Goal: Task Accomplishment & Management: Manage account settings

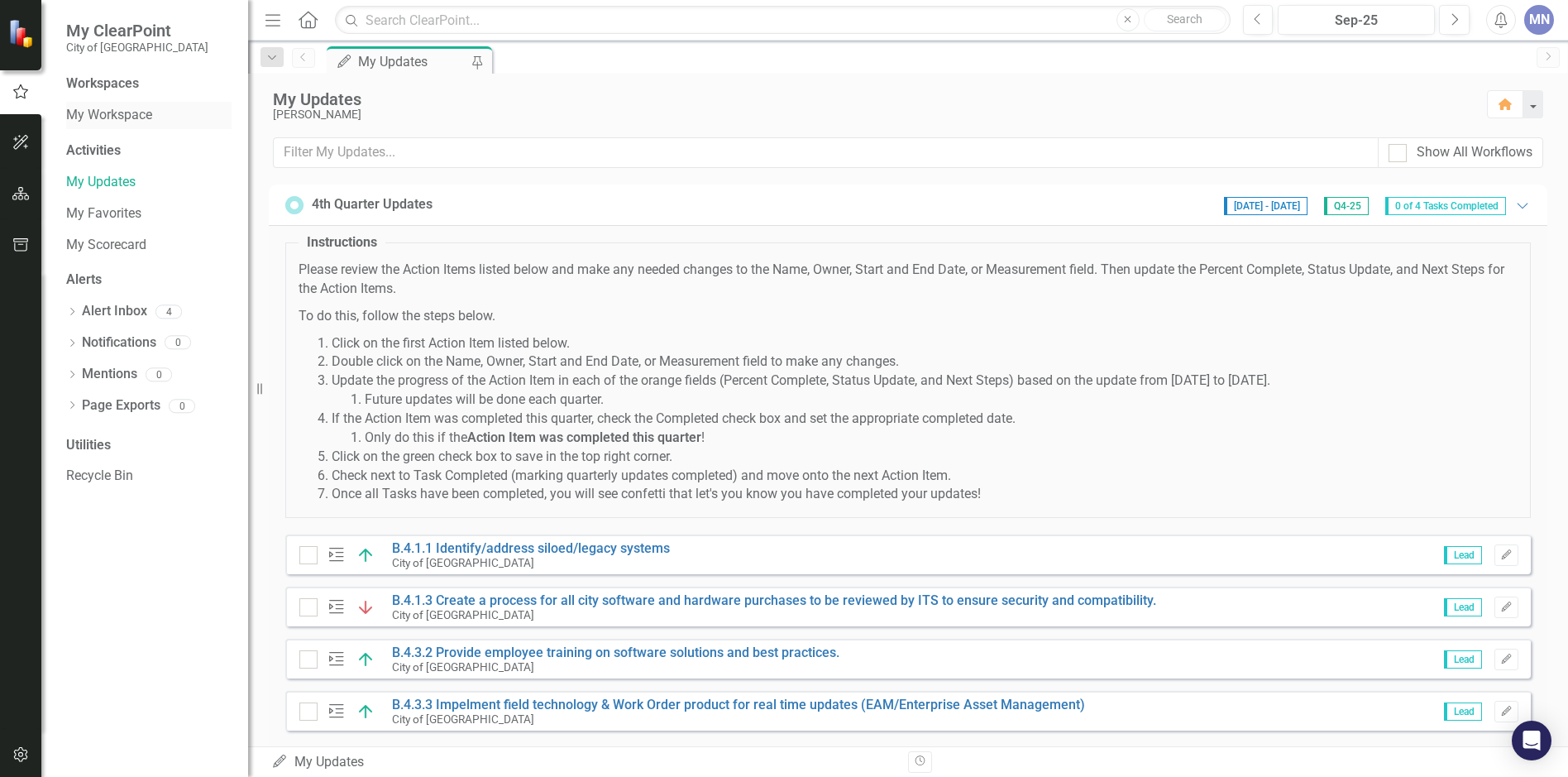
click at [116, 115] on link "My Workspace" at bounding box center [148, 116] width 165 height 19
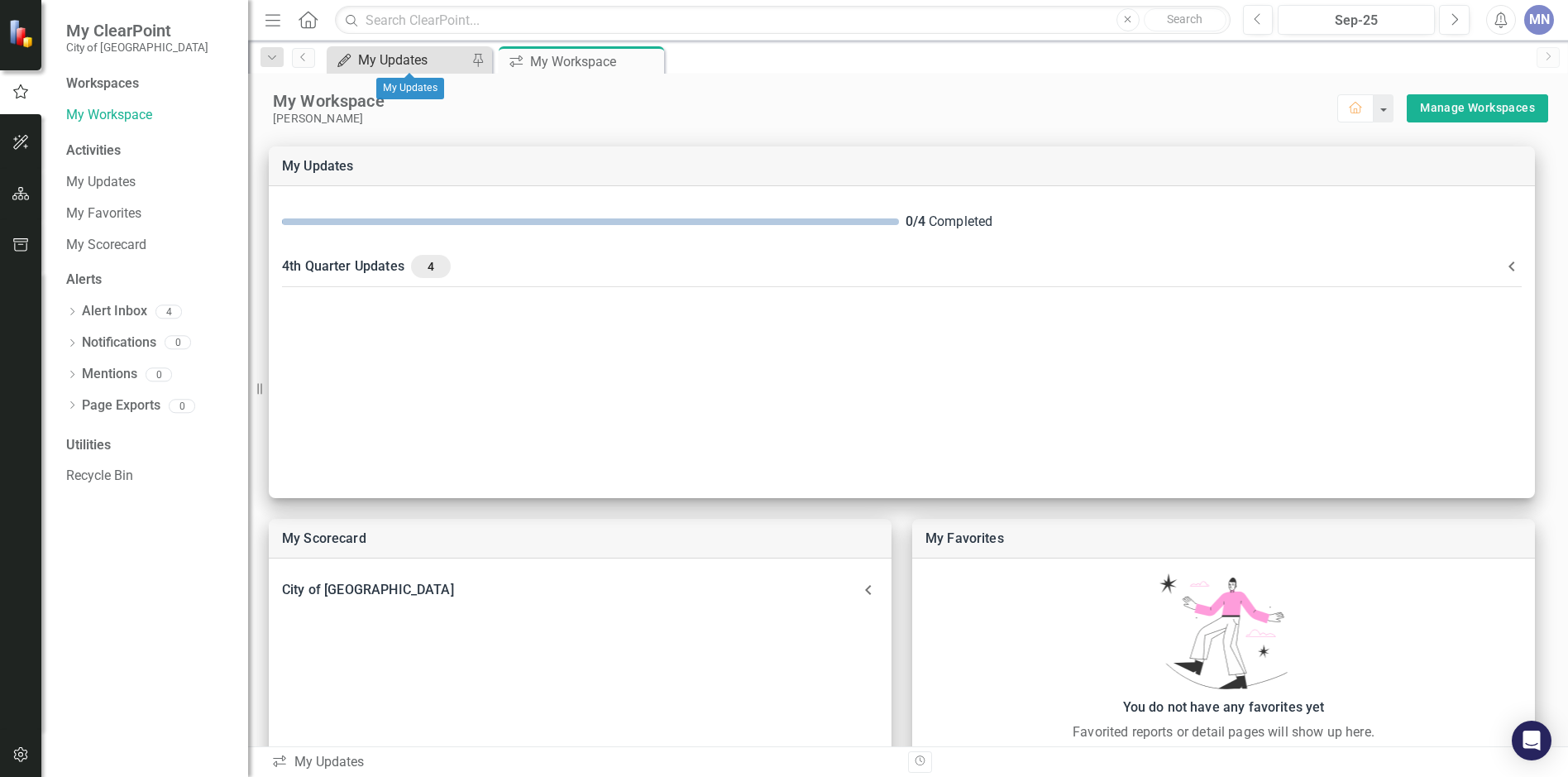
click at [393, 57] on div "My Updates" at bounding box center [413, 61] width 109 height 21
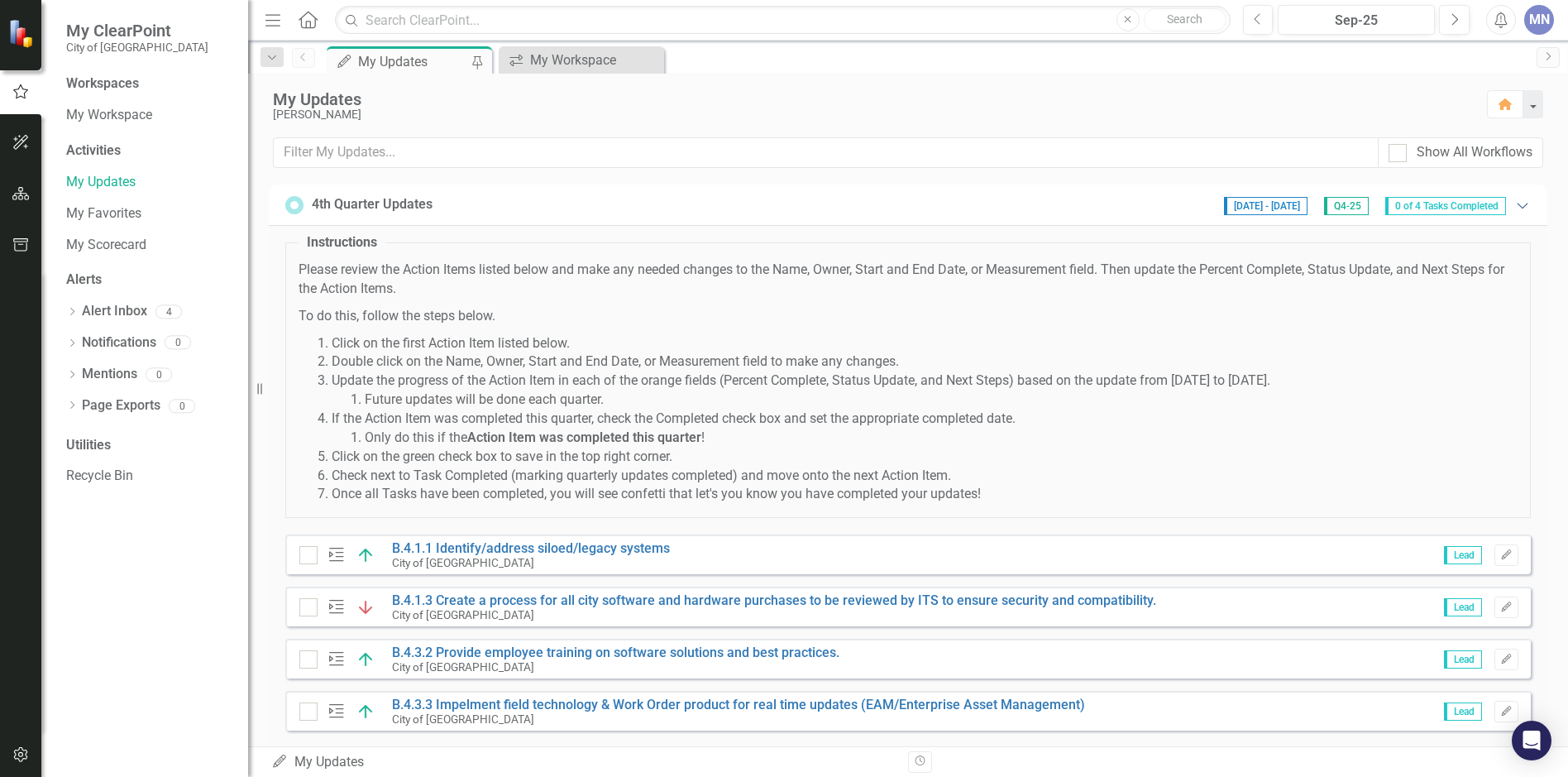
click at [1517, 206] on icon "Expanded" at bounding box center [1522, 205] width 17 height 13
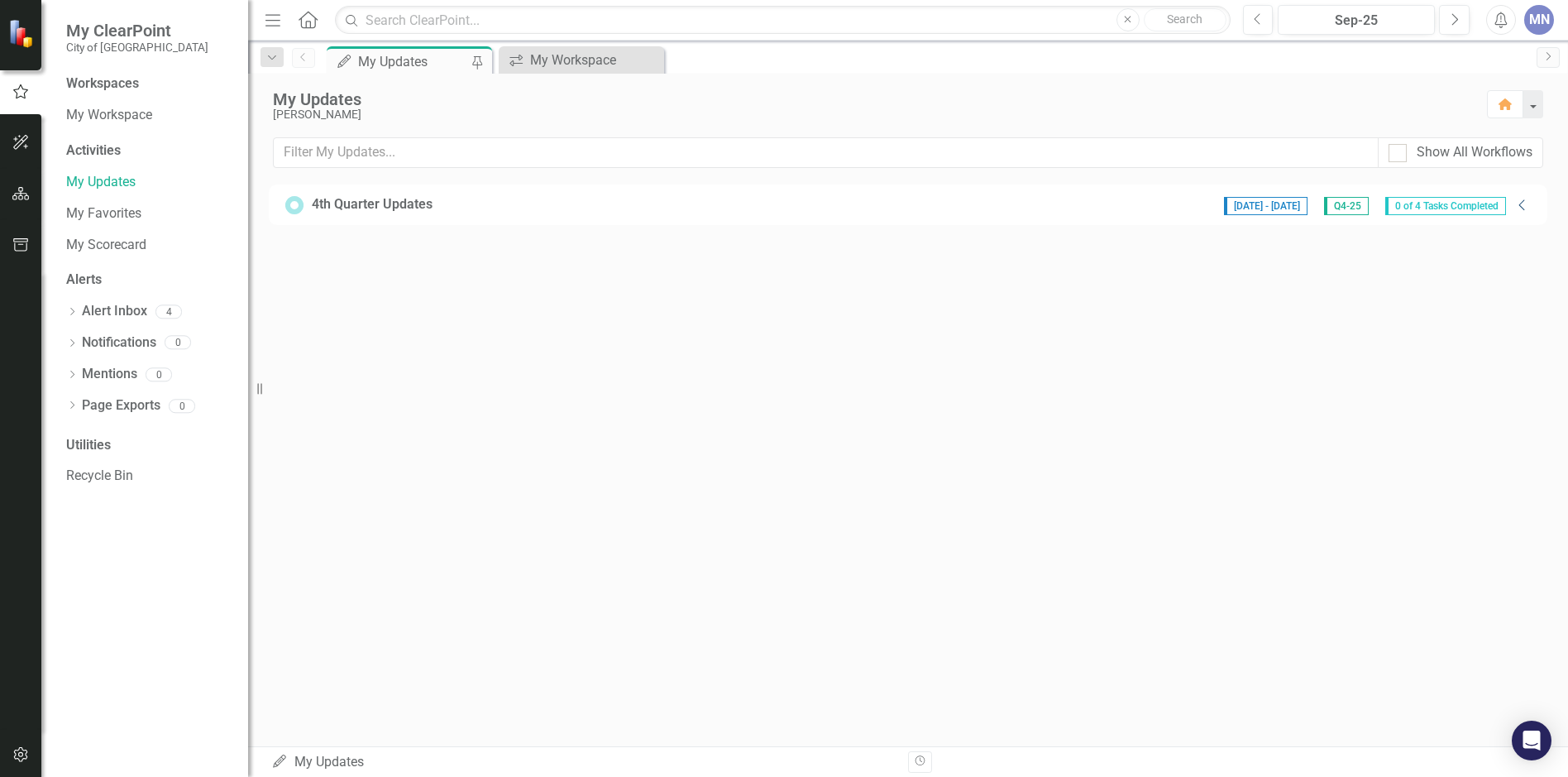
click at [1517, 205] on icon "Collapse" at bounding box center [1522, 205] width 17 height 13
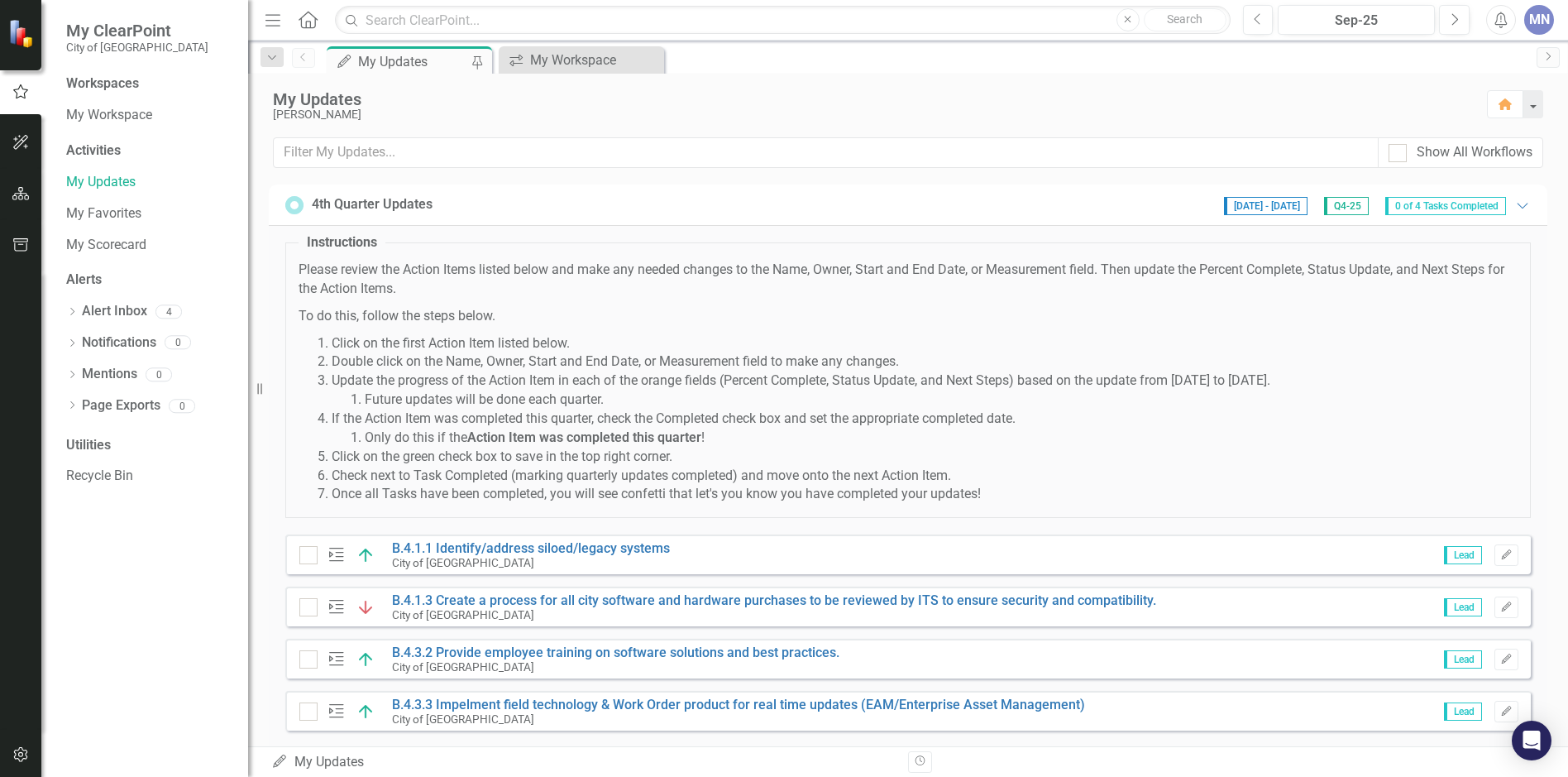
click at [87, 149] on div "Activities" at bounding box center [148, 151] width 165 height 19
click at [87, 82] on div "Workspaces" at bounding box center [102, 84] width 73 height 19
click at [91, 112] on link "My Workspace" at bounding box center [148, 116] width 165 height 19
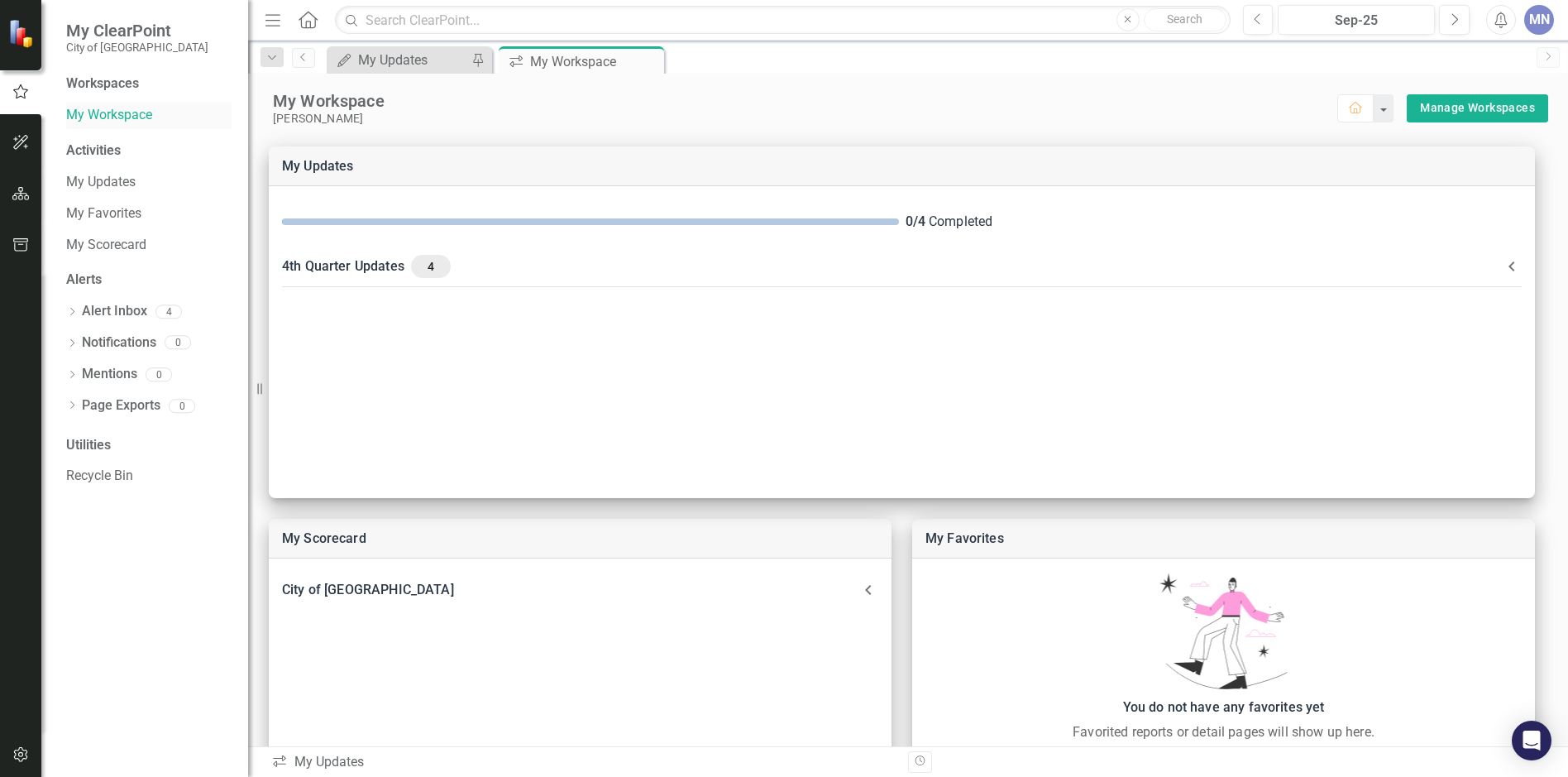
click at [83, 115] on link "My Workspace" at bounding box center [148, 116] width 165 height 19
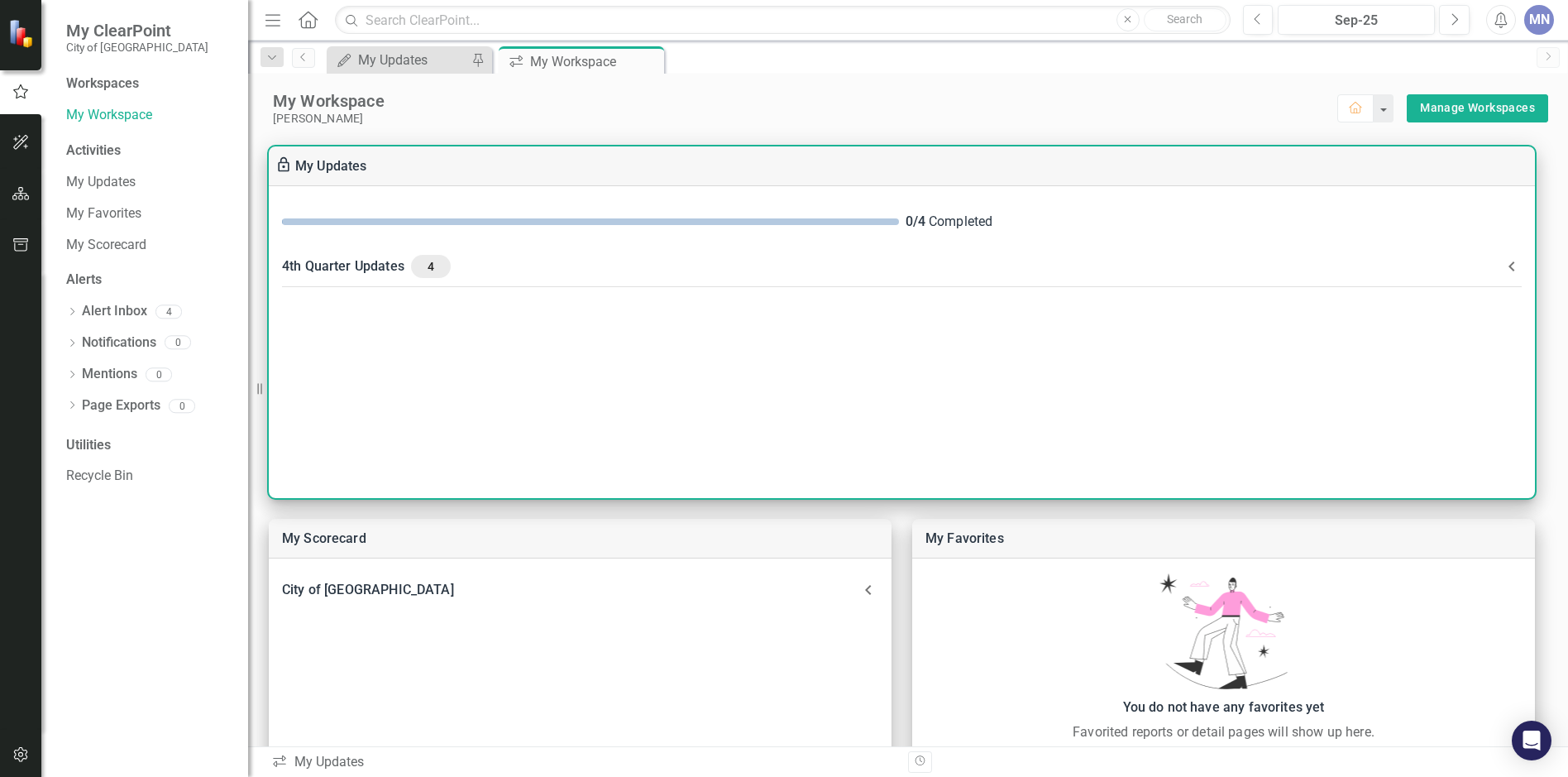
click at [1515, 264] on icon at bounding box center [1512, 266] width 20 height 20
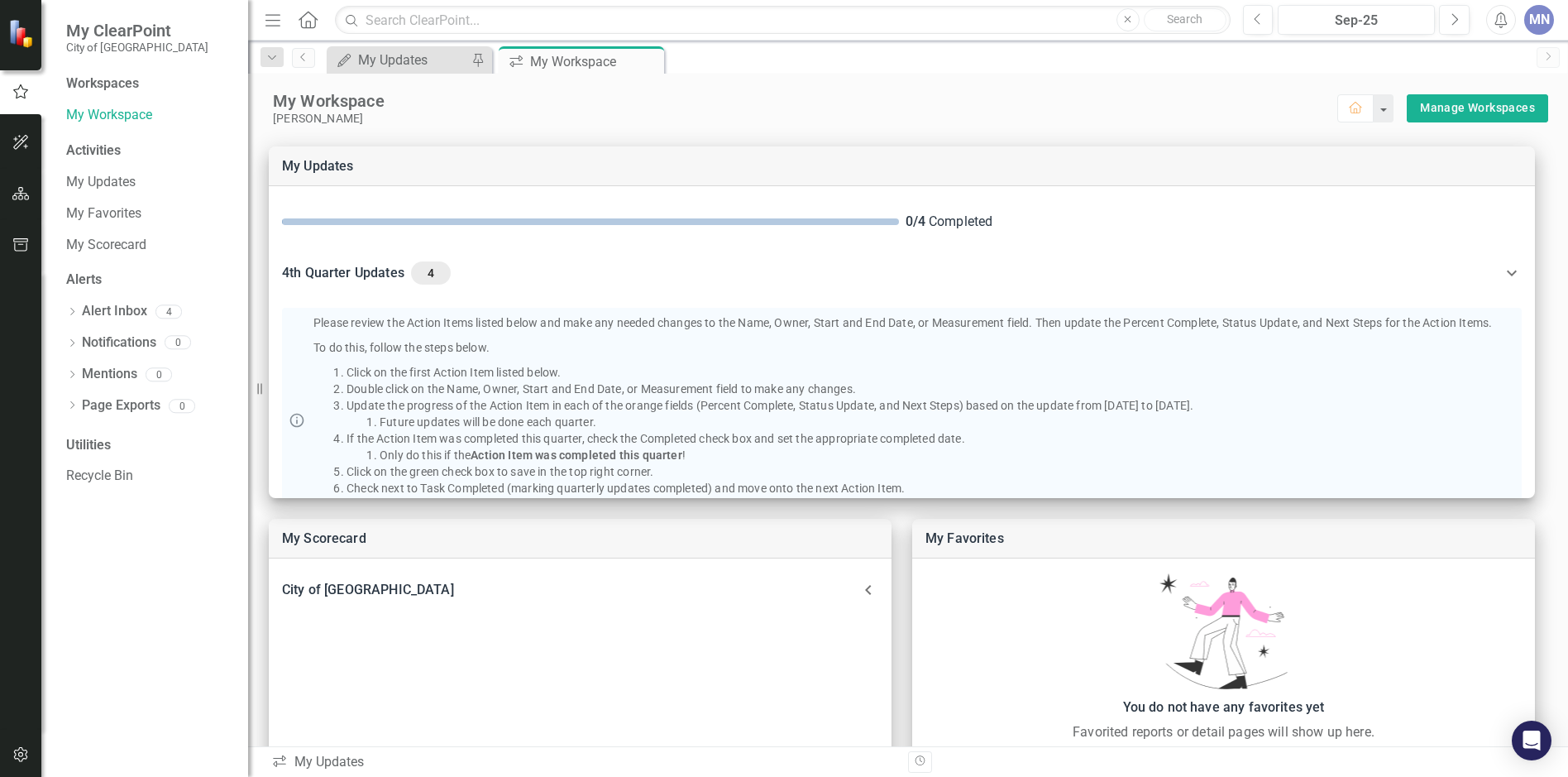
click at [586, 117] on div "[PERSON_NAME]" at bounding box center [805, 119] width 1064 height 14
click at [402, 59] on div "My Updates" at bounding box center [413, 61] width 109 height 21
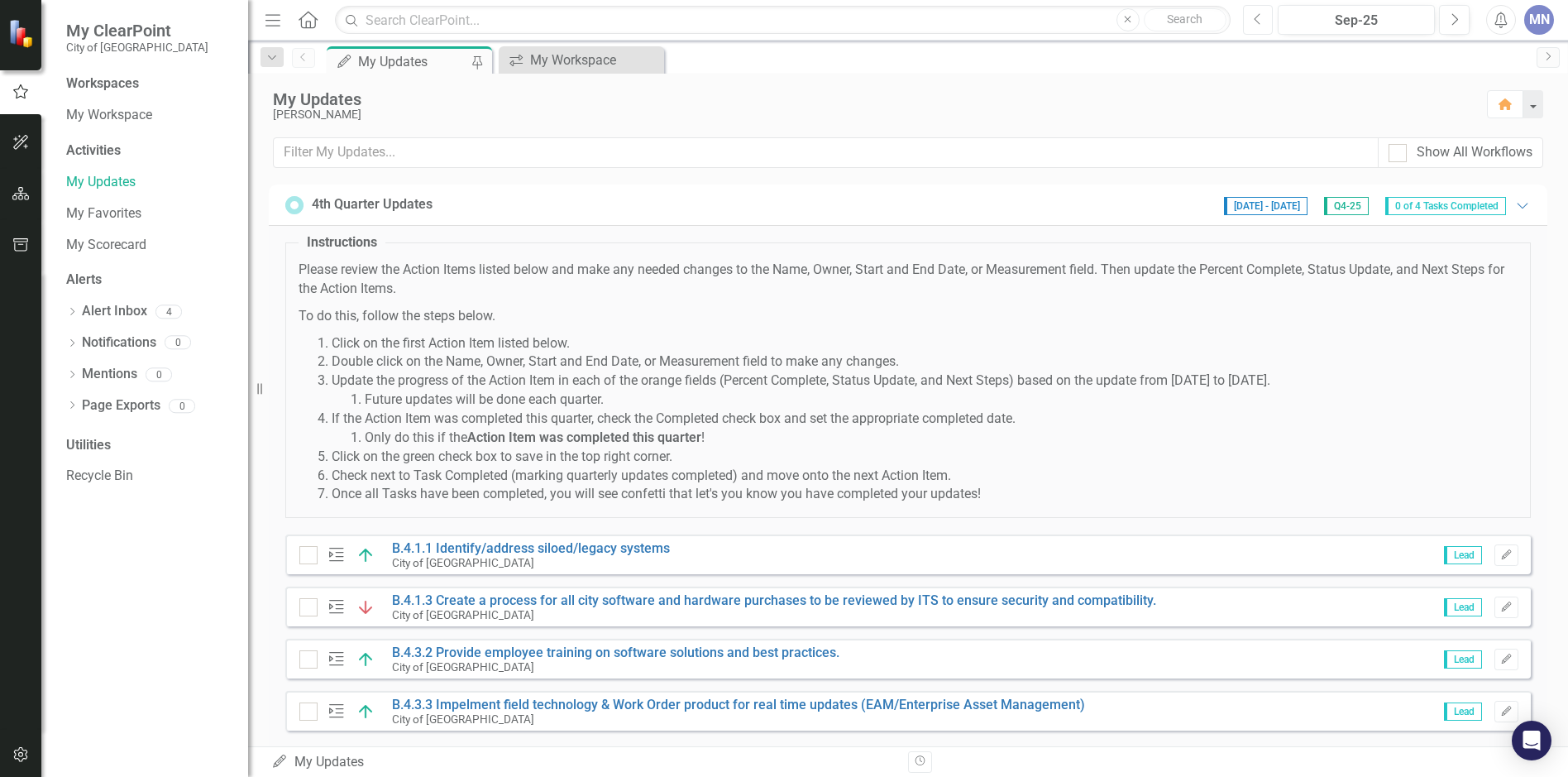
click at [1258, 19] on icon "Previous" at bounding box center [1258, 19] width 9 height 15
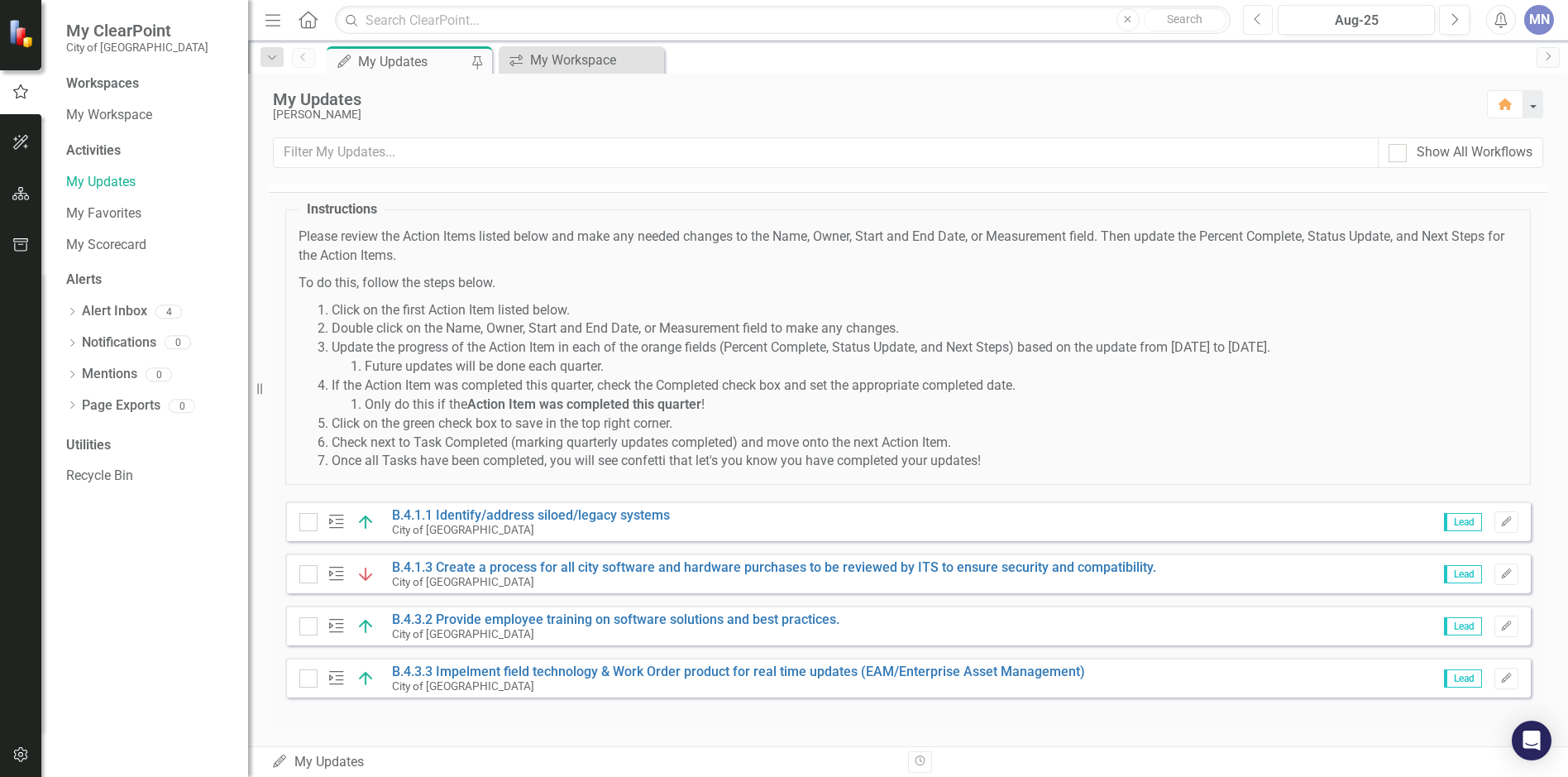
scroll to position [34, 0]
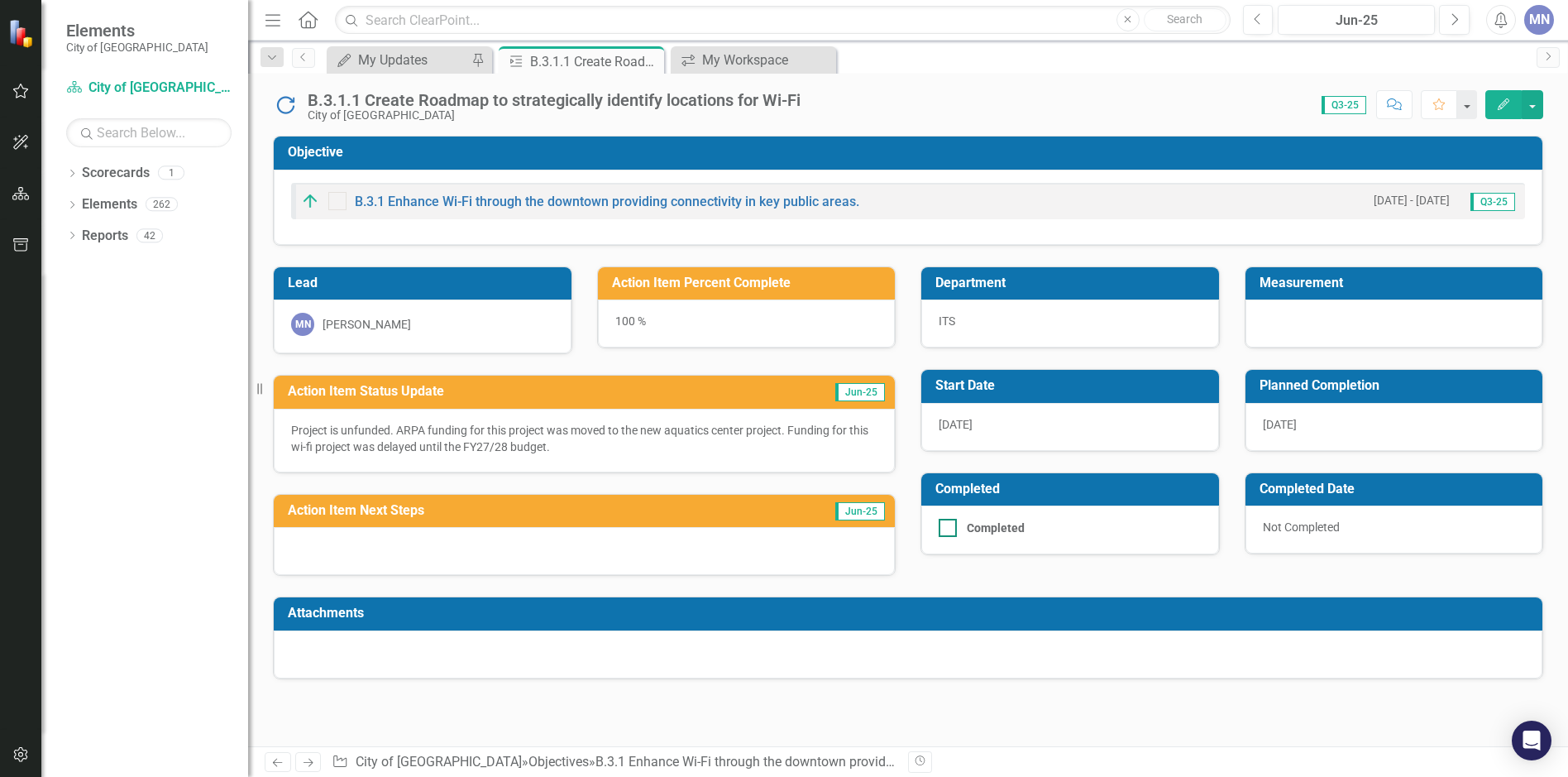
click at [949, 529] on input "Completed" at bounding box center [944, 524] width 11 height 11
checkbox input "true"
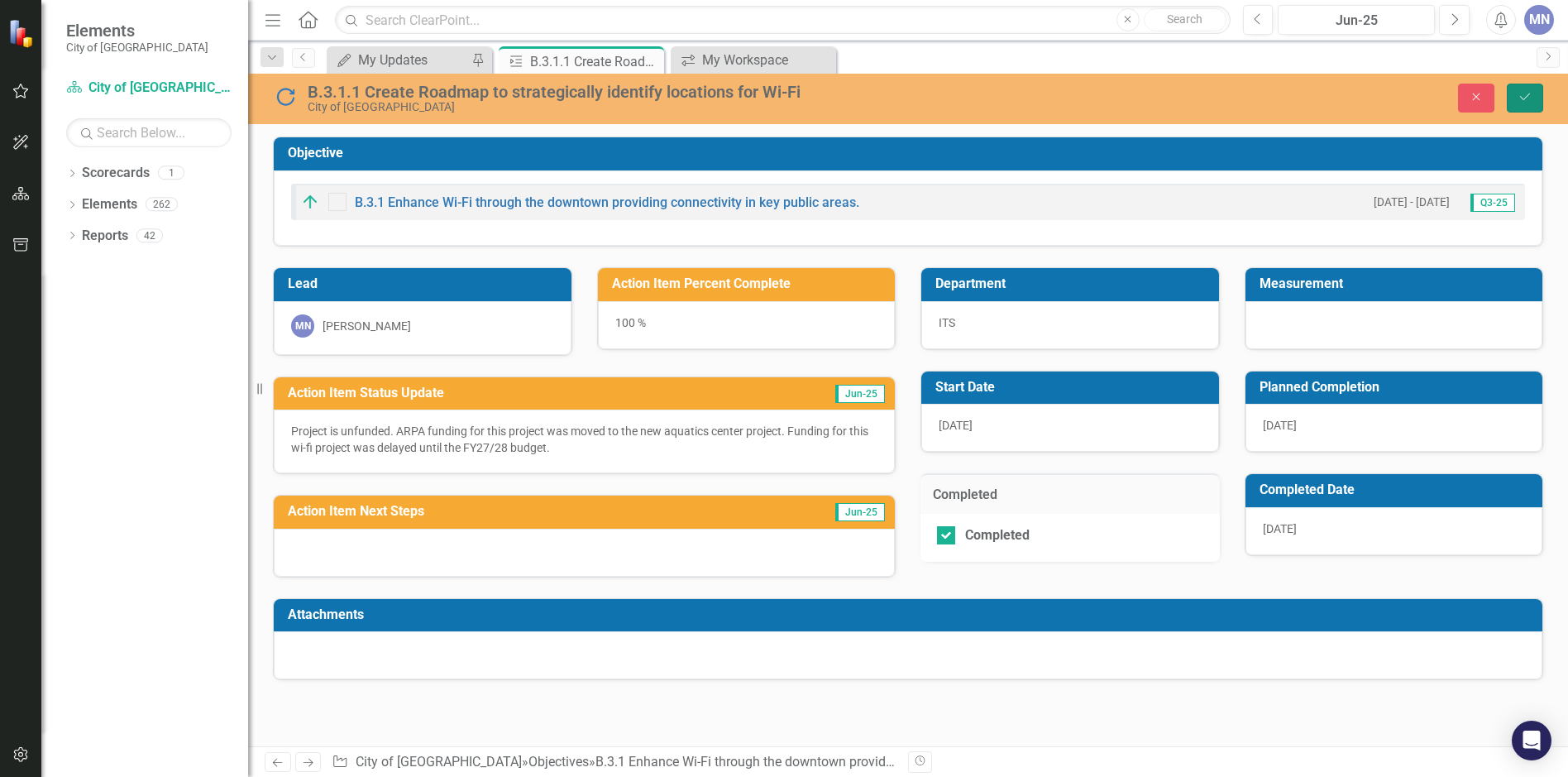
click at [1528, 97] on icon "Save" at bounding box center [1525, 97] width 15 height 11
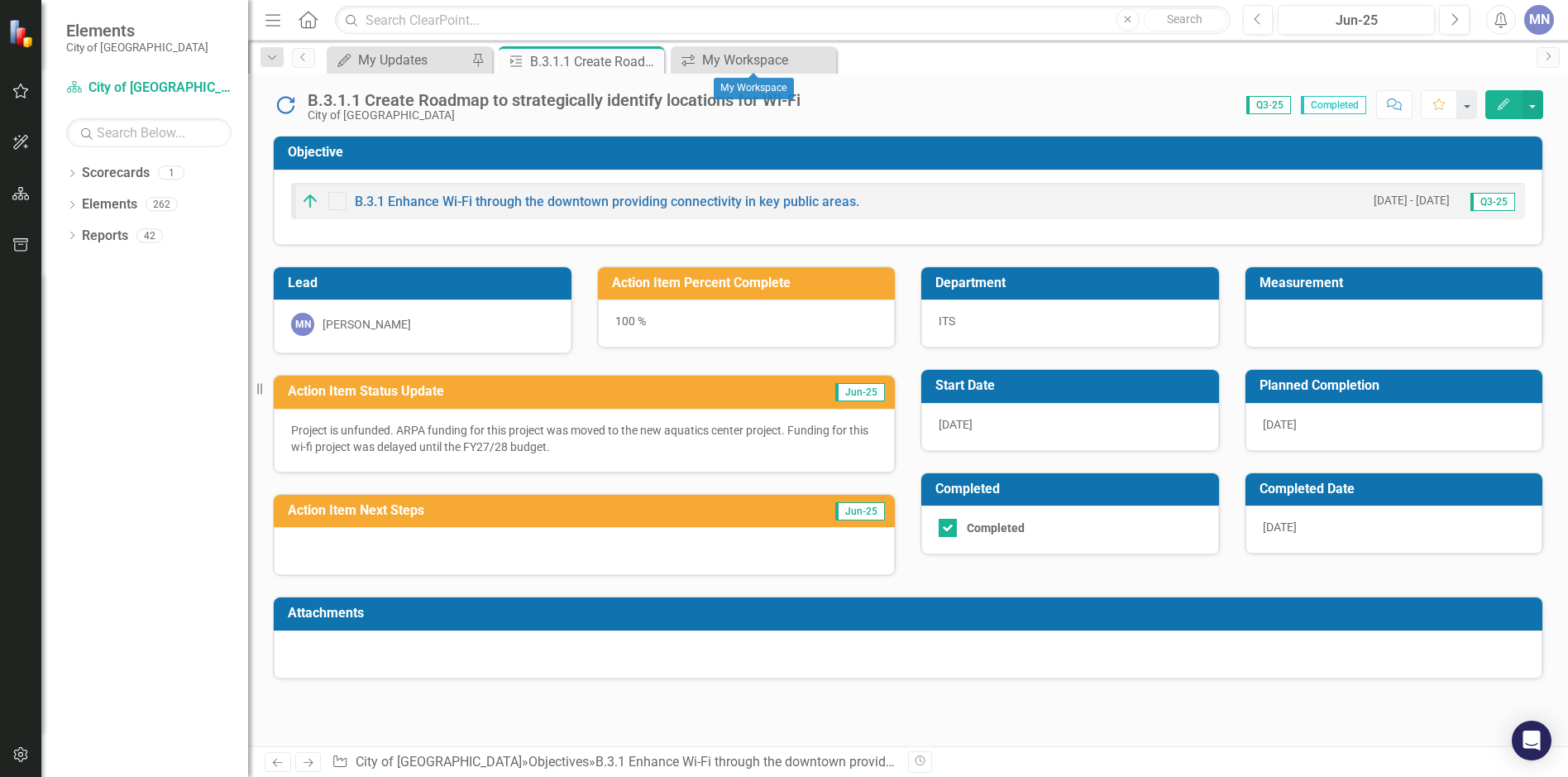
click at [0, 0] on icon "Close" at bounding box center [0, 0] width 0 height 0
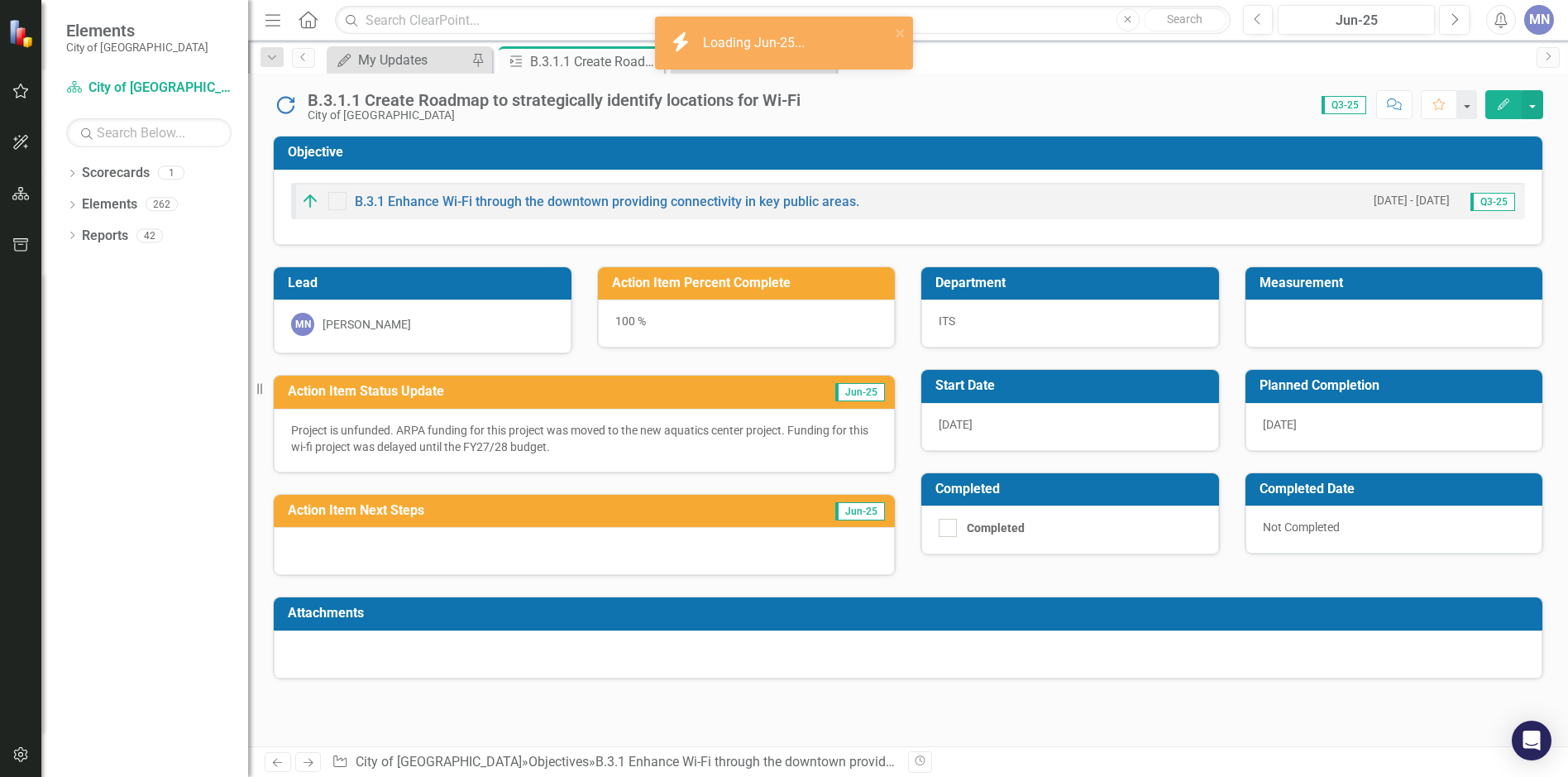
checkbox input "true"
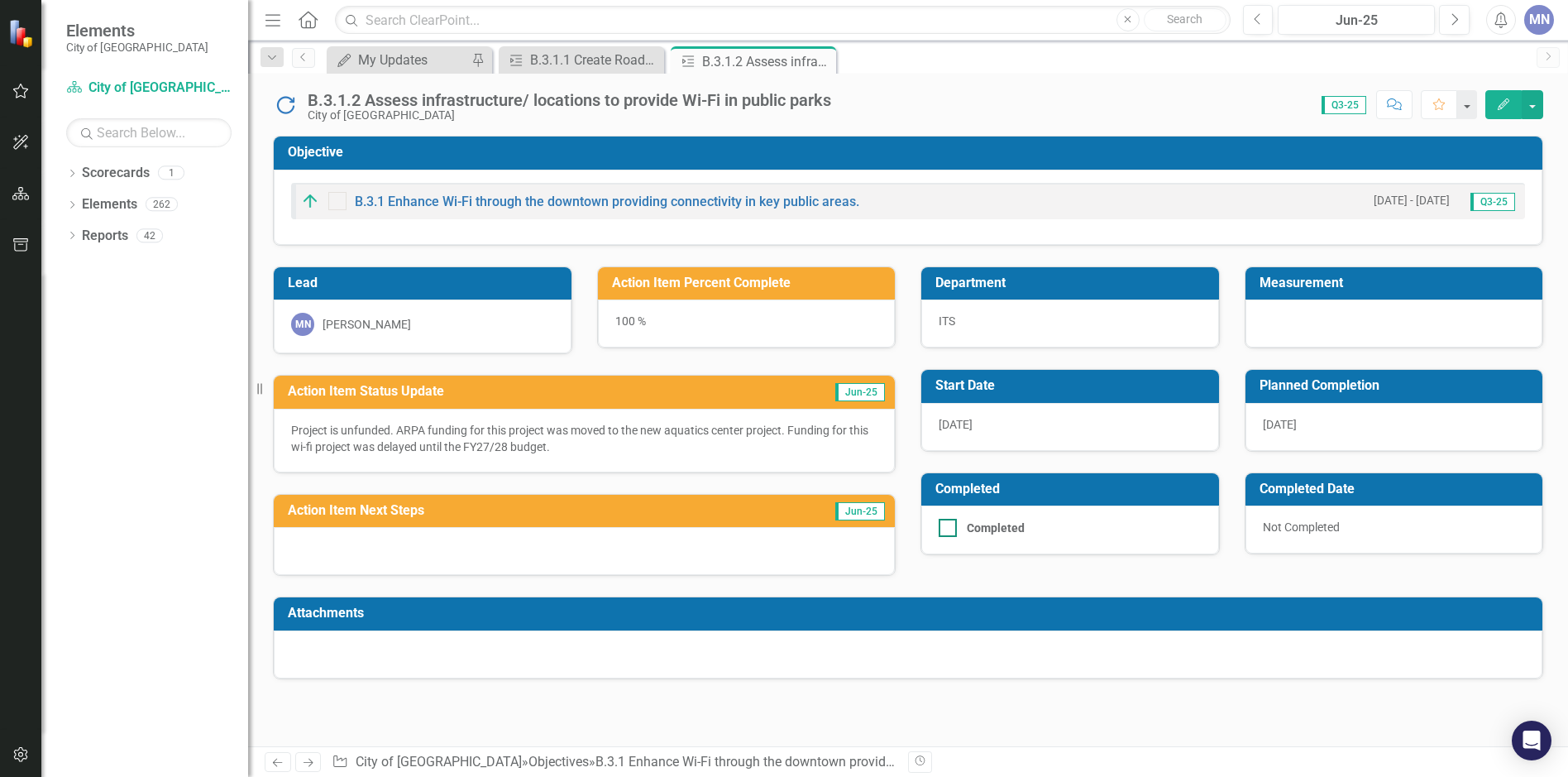
click at [945, 526] on input "Completed" at bounding box center [944, 524] width 11 height 11
checkbox input "true"
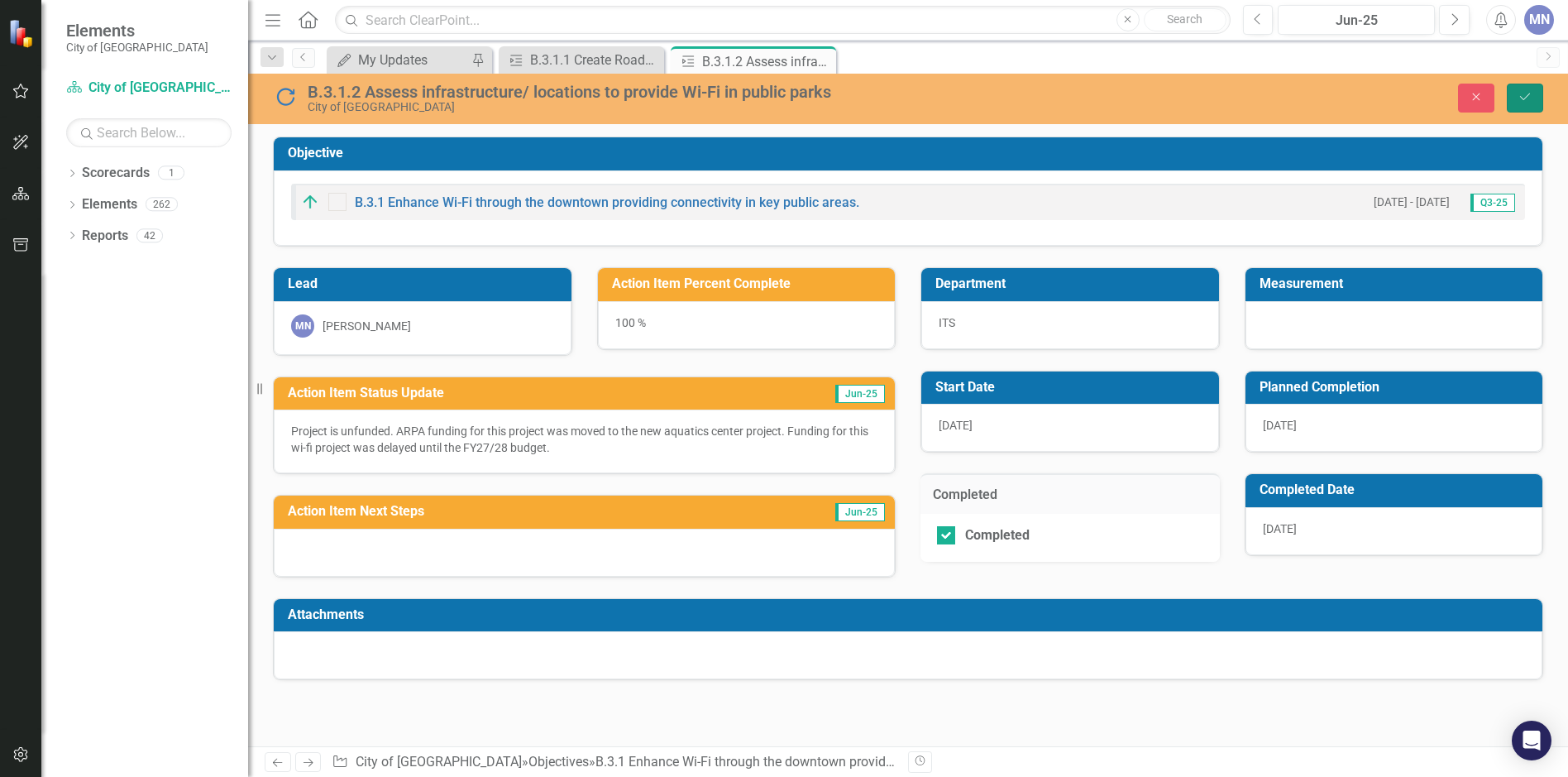
click at [1520, 95] on icon "Save" at bounding box center [1525, 97] width 15 height 11
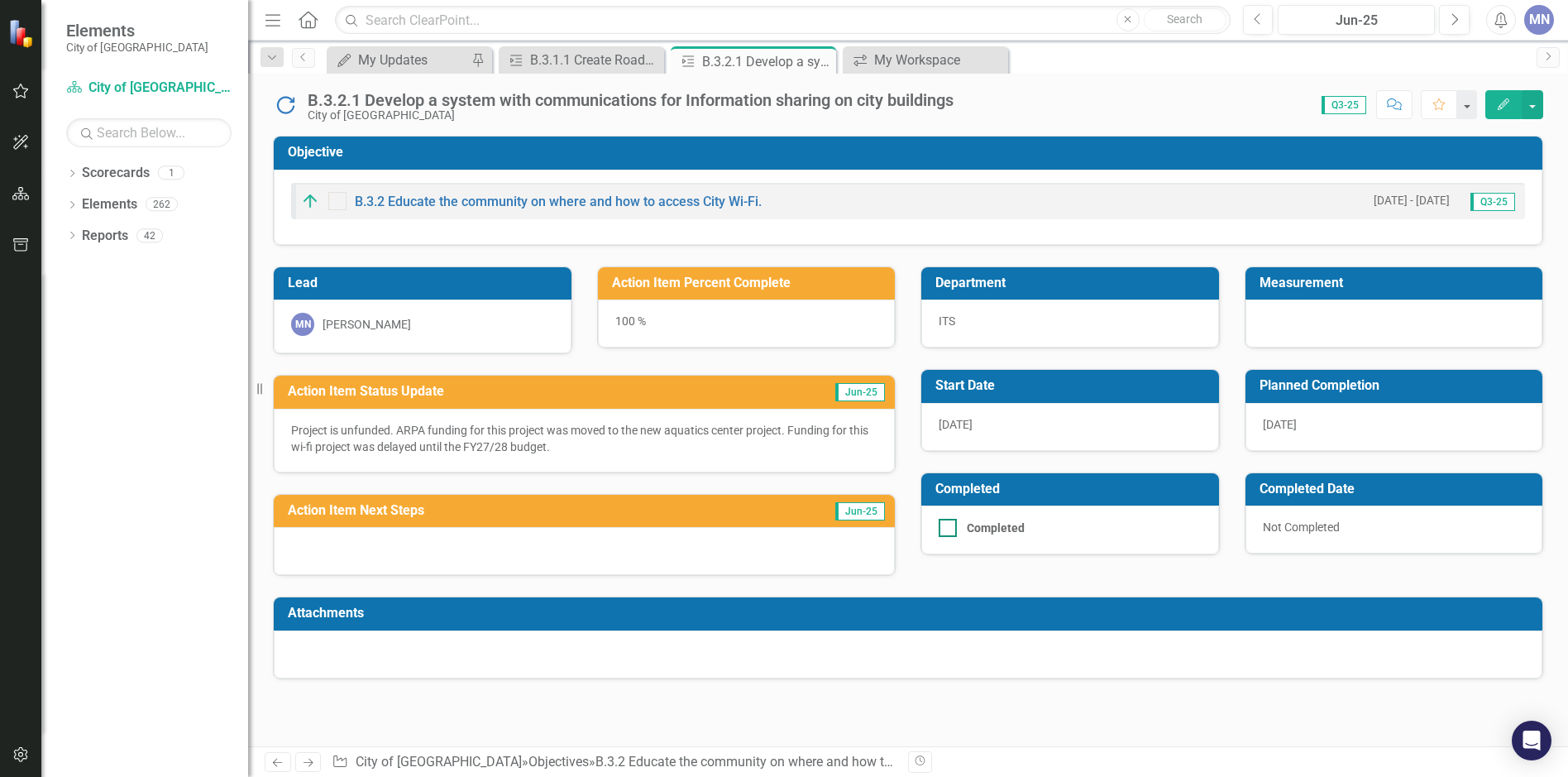
click at [943, 529] on input "Completed" at bounding box center [944, 524] width 11 height 11
checkbox input "true"
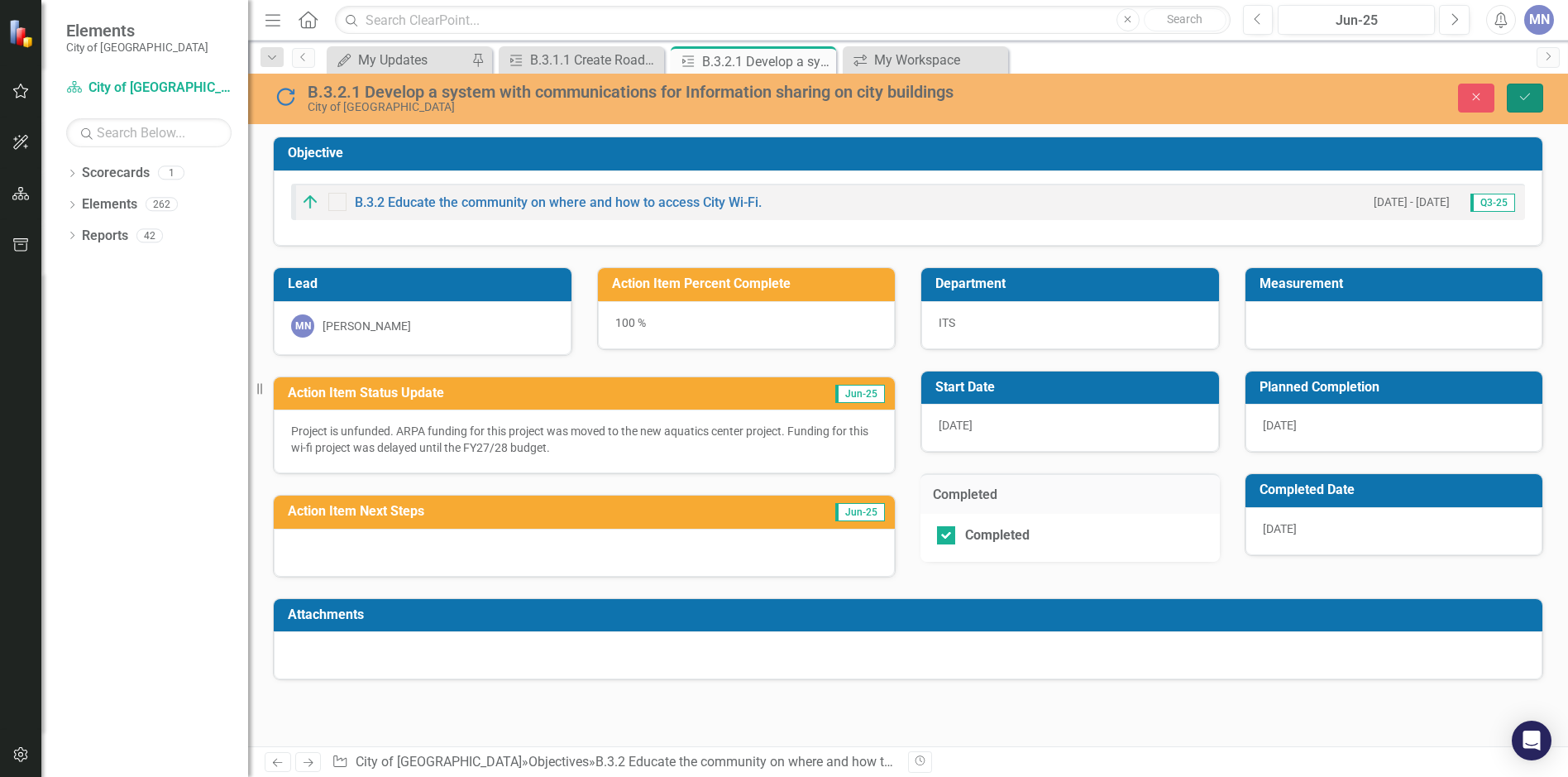
click at [1523, 91] on icon "Save" at bounding box center [1525, 97] width 15 height 11
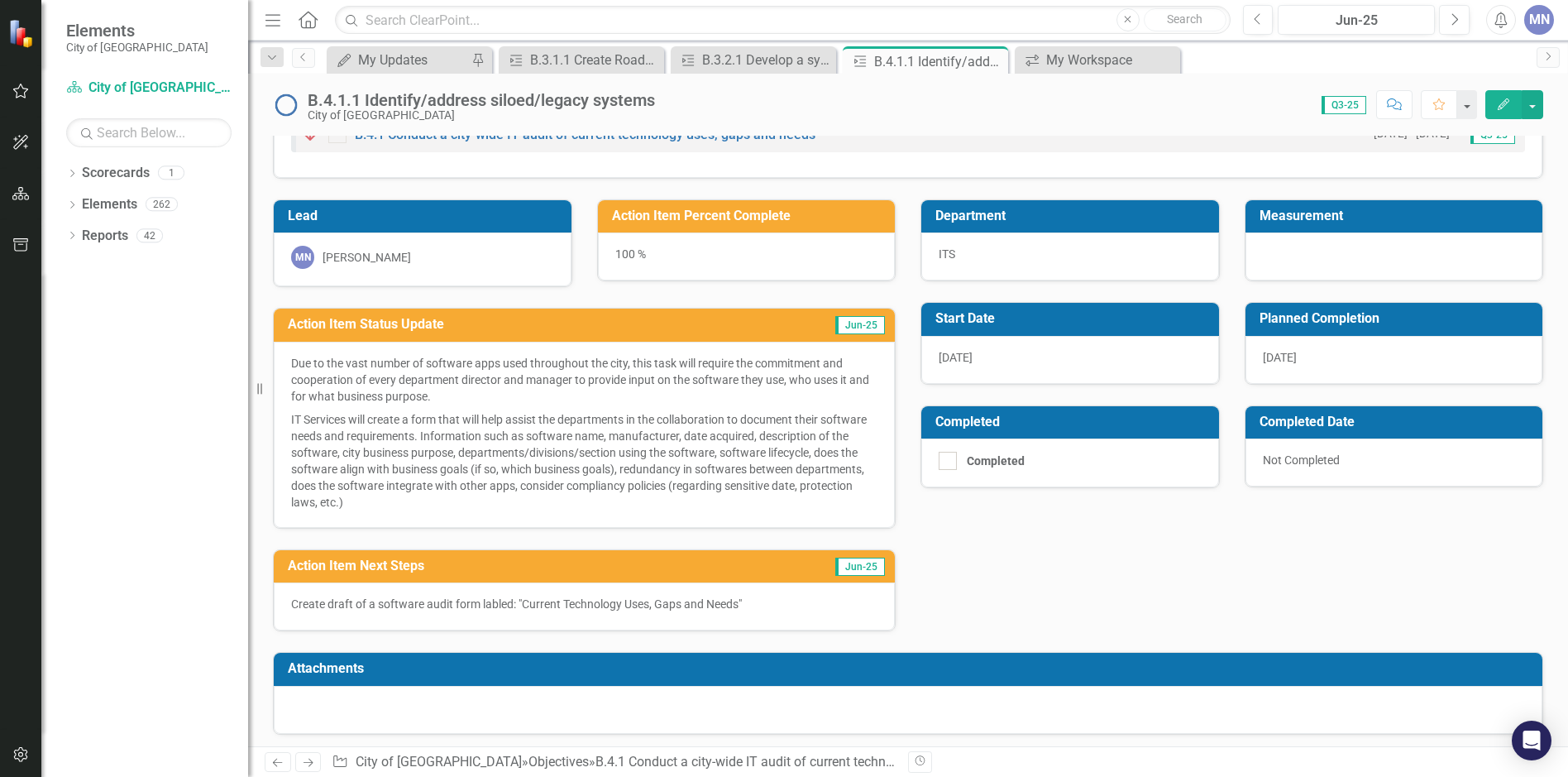
scroll to position [72, 0]
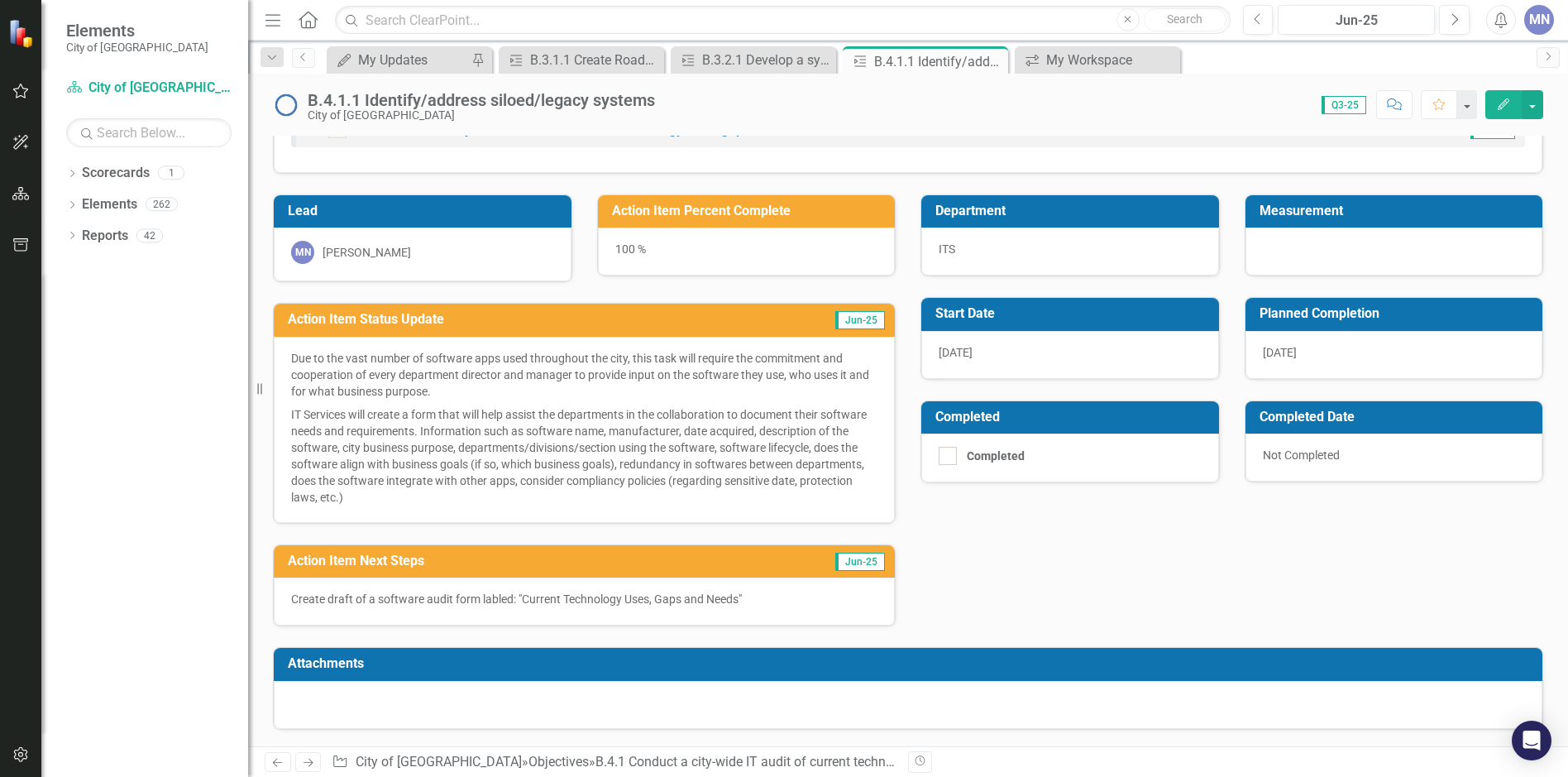
click at [754, 602] on p "Create draft of a software audit form labled: "Current Technology Uses, Gaps an…" at bounding box center [585, 599] width 586 height 17
click at [660, 244] on div "100 %" at bounding box center [746, 251] width 298 height 48
click at [743, 592] on p "Create draft of a software audit form labled: "Current Technology Uses, Gaps an…" at bounding box center [585, 599] width 586 height 17
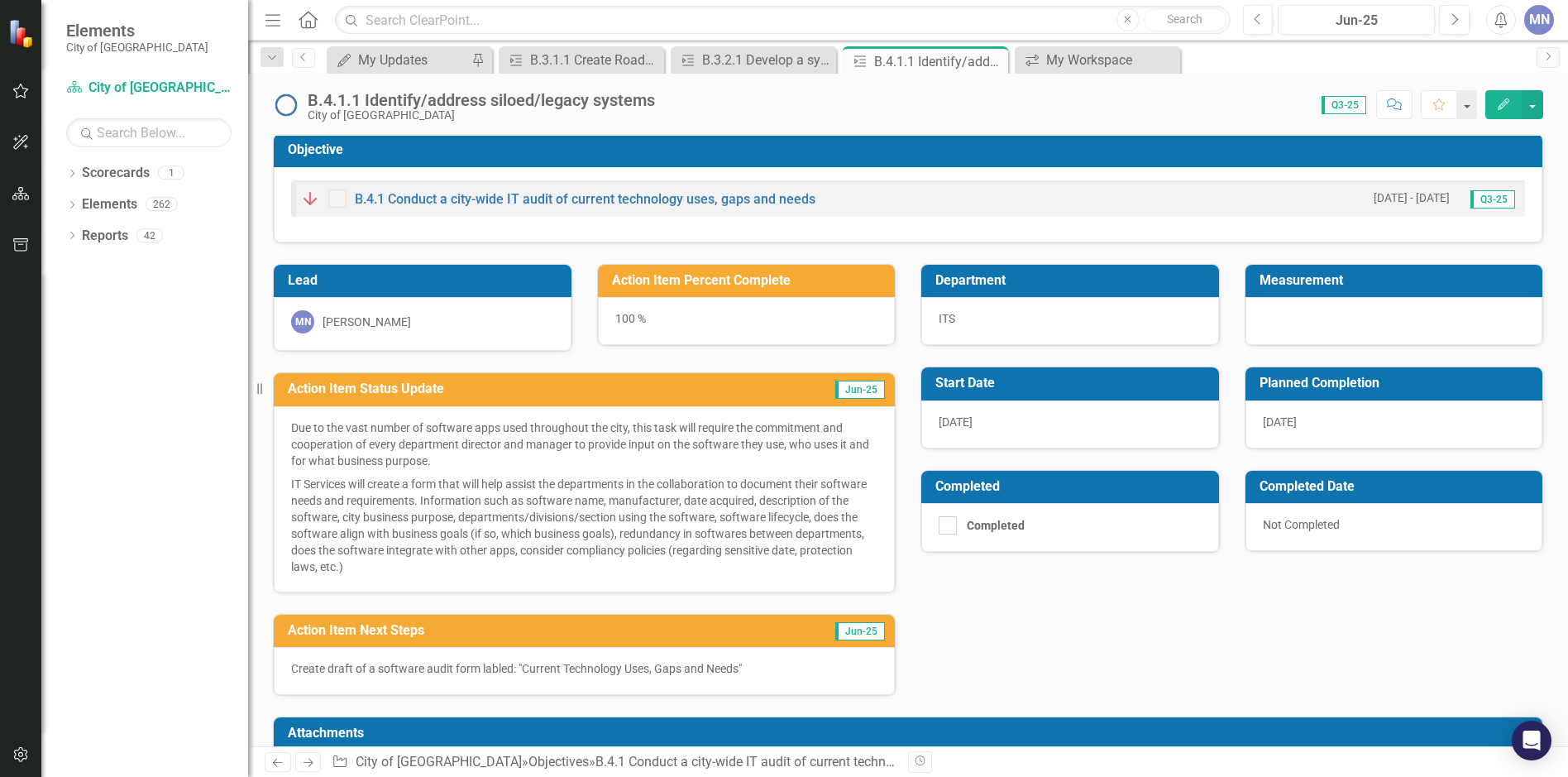
scroll to position [0, 0]
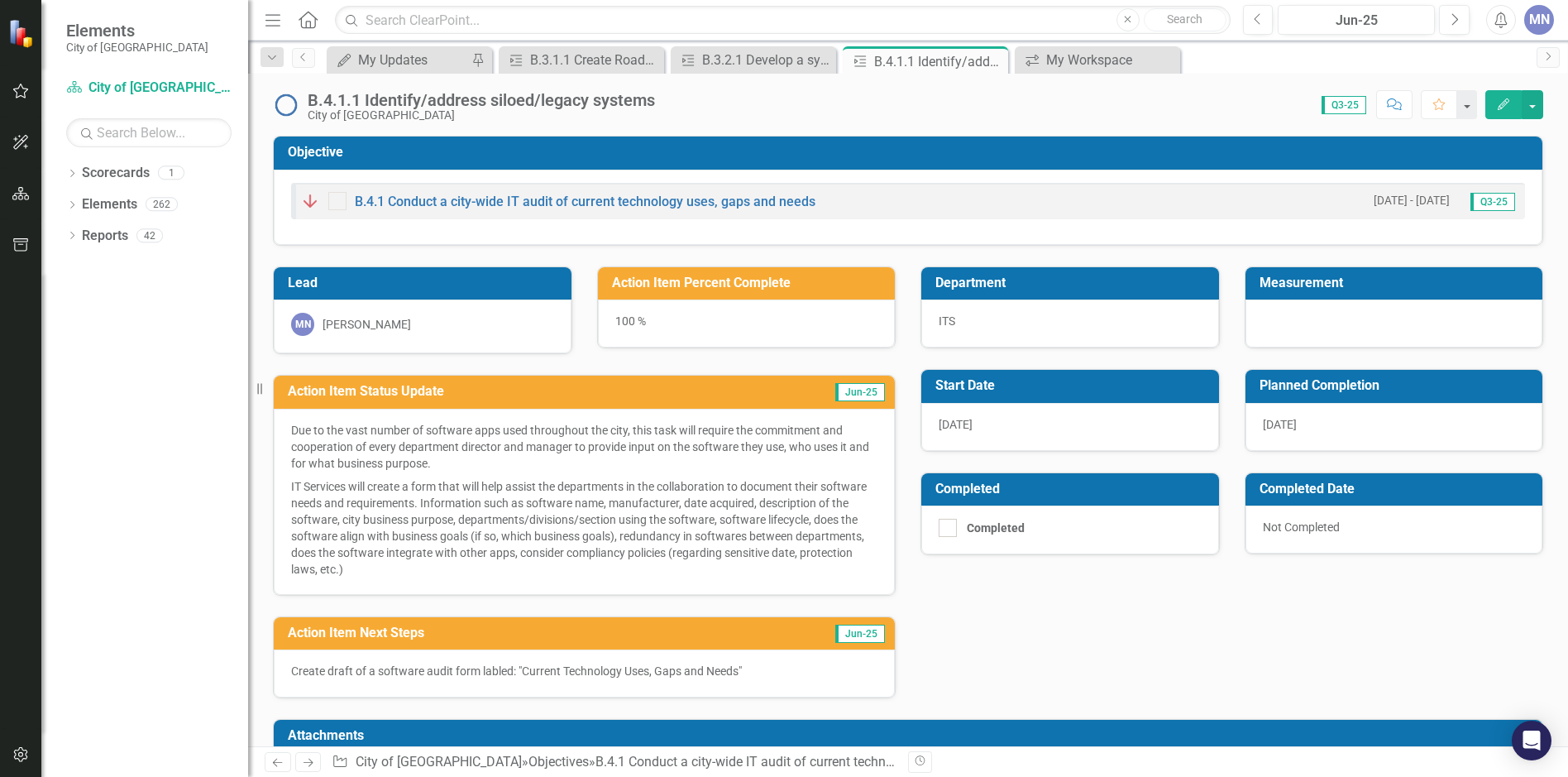
click at [610, 667] on p "Create draft of a software audit form labled: "Current Technology Uses, Gaps an…" at bounding box center [585, 671] width 586 height 17
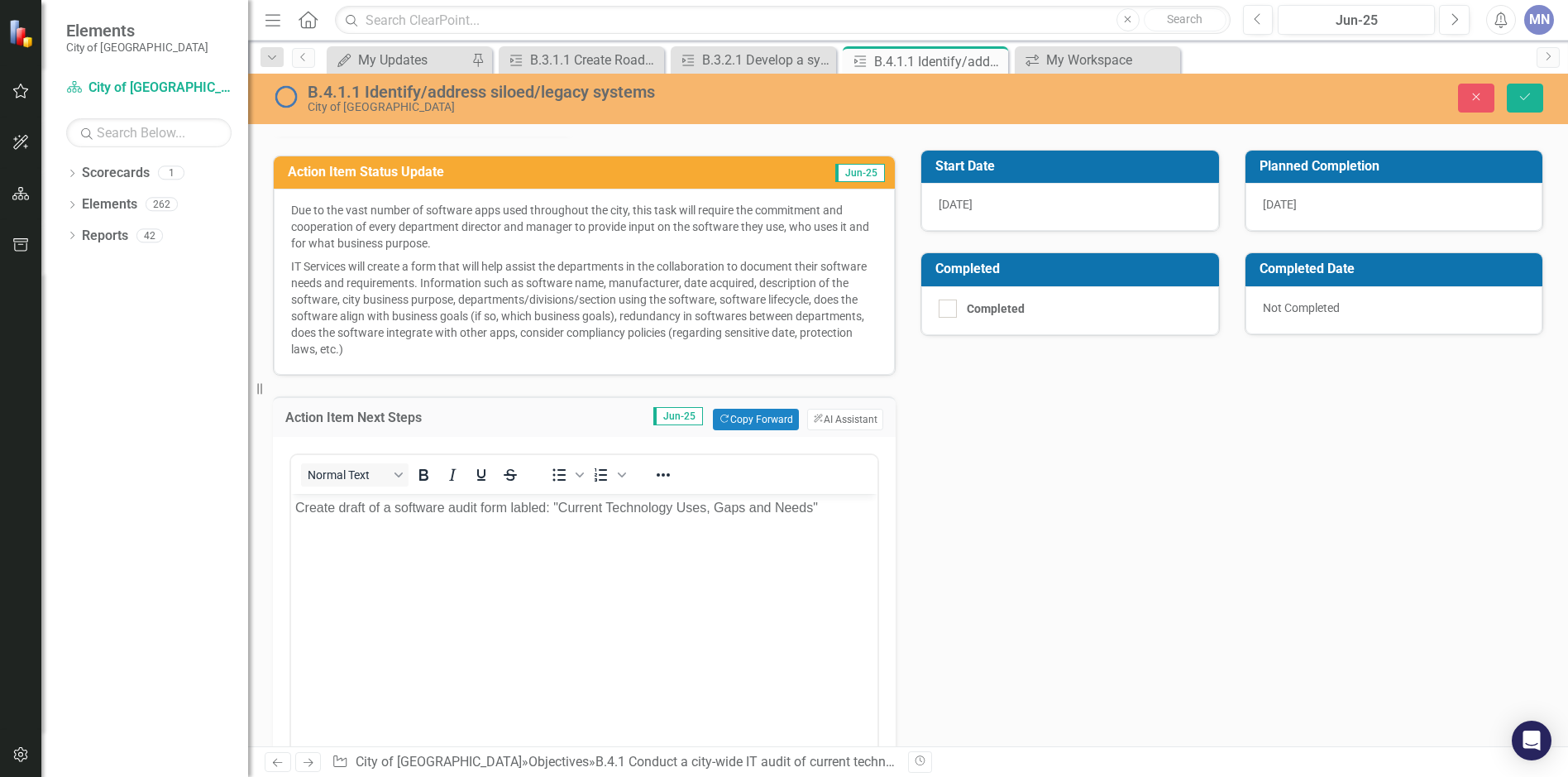
scroll to position [440, 0]
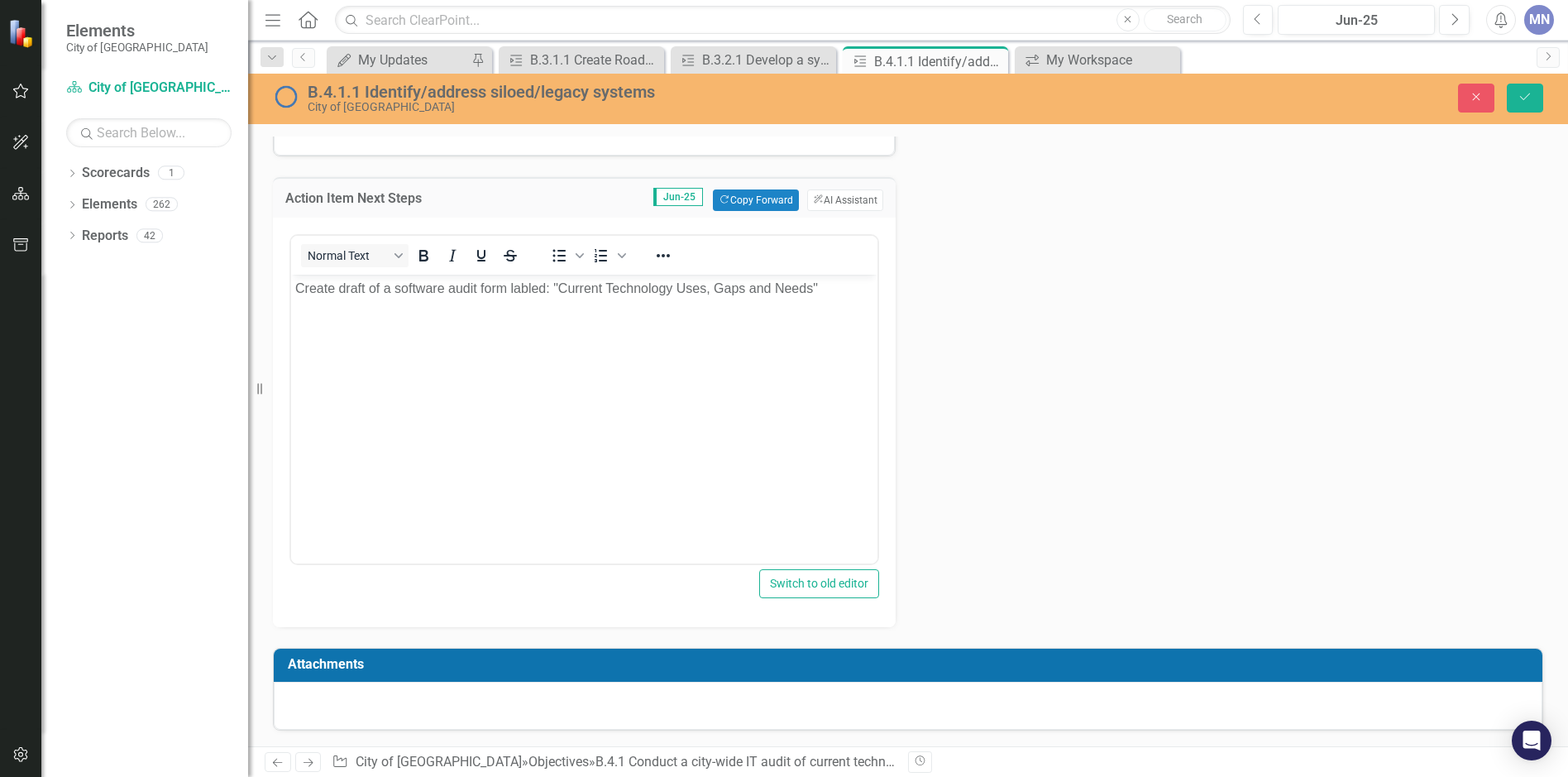
click at [840, 287] on p "Create draft of a software audit form labled: "Current Technology Uses, Gaps an…" at bounding box center [584, 288] width 578 height 20
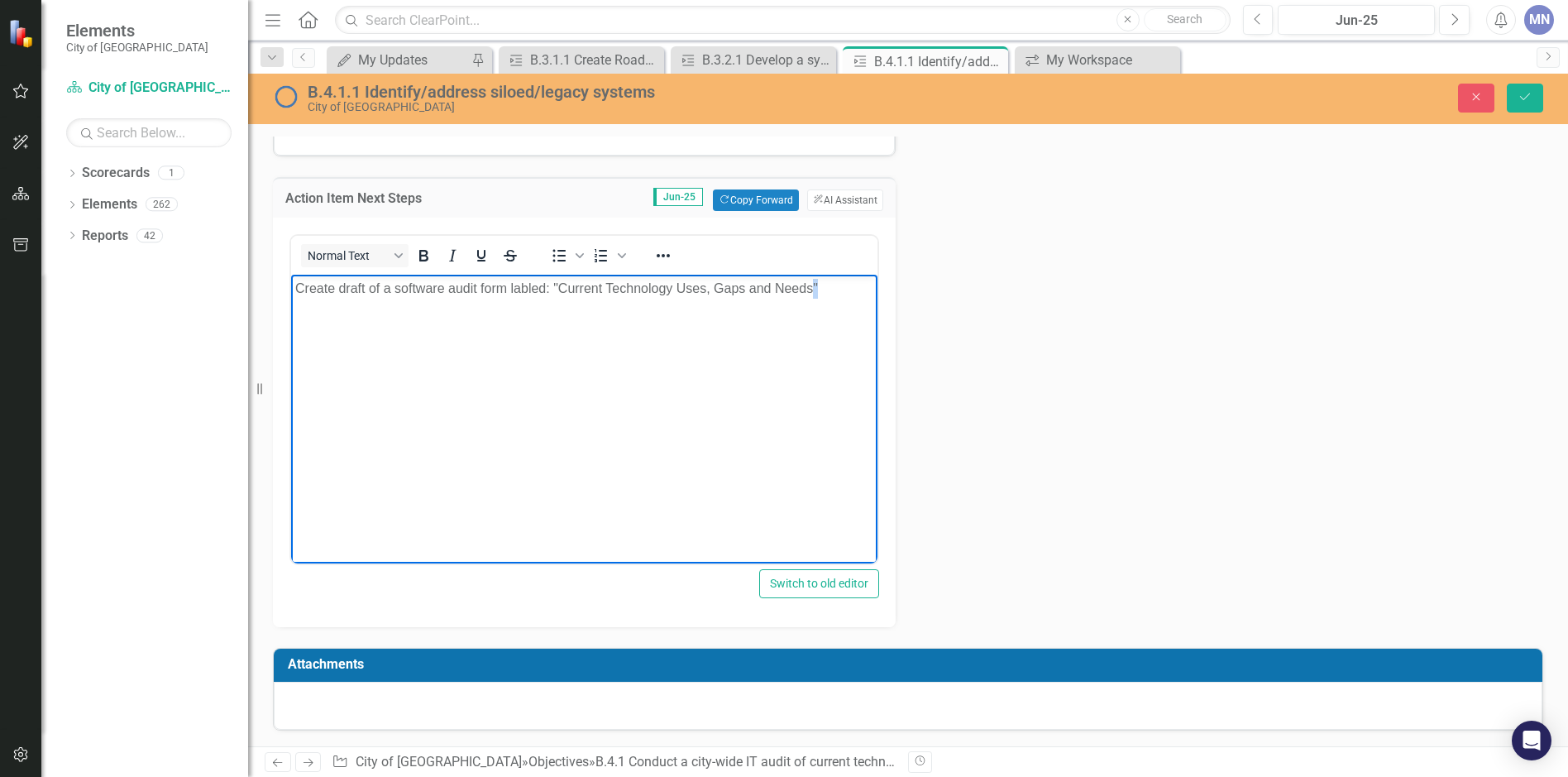
click at [840, 287] on p "Create draft of a software audit form labled: "Current Technology Uses, Gaps an…" at bounding box center [584, 288] width 578 height 20
click at [851, 292] on p "Create draft of a software audit form labled: "Current Technology Uses, Gaps an…" at bounding box center [584, 288] width 578 height 20
click at [812, 343] on body "Create draft of a software audit form labled: "Current Technology Uses, Gaps an…" at bounding box center [585, 399] width 586 height 248
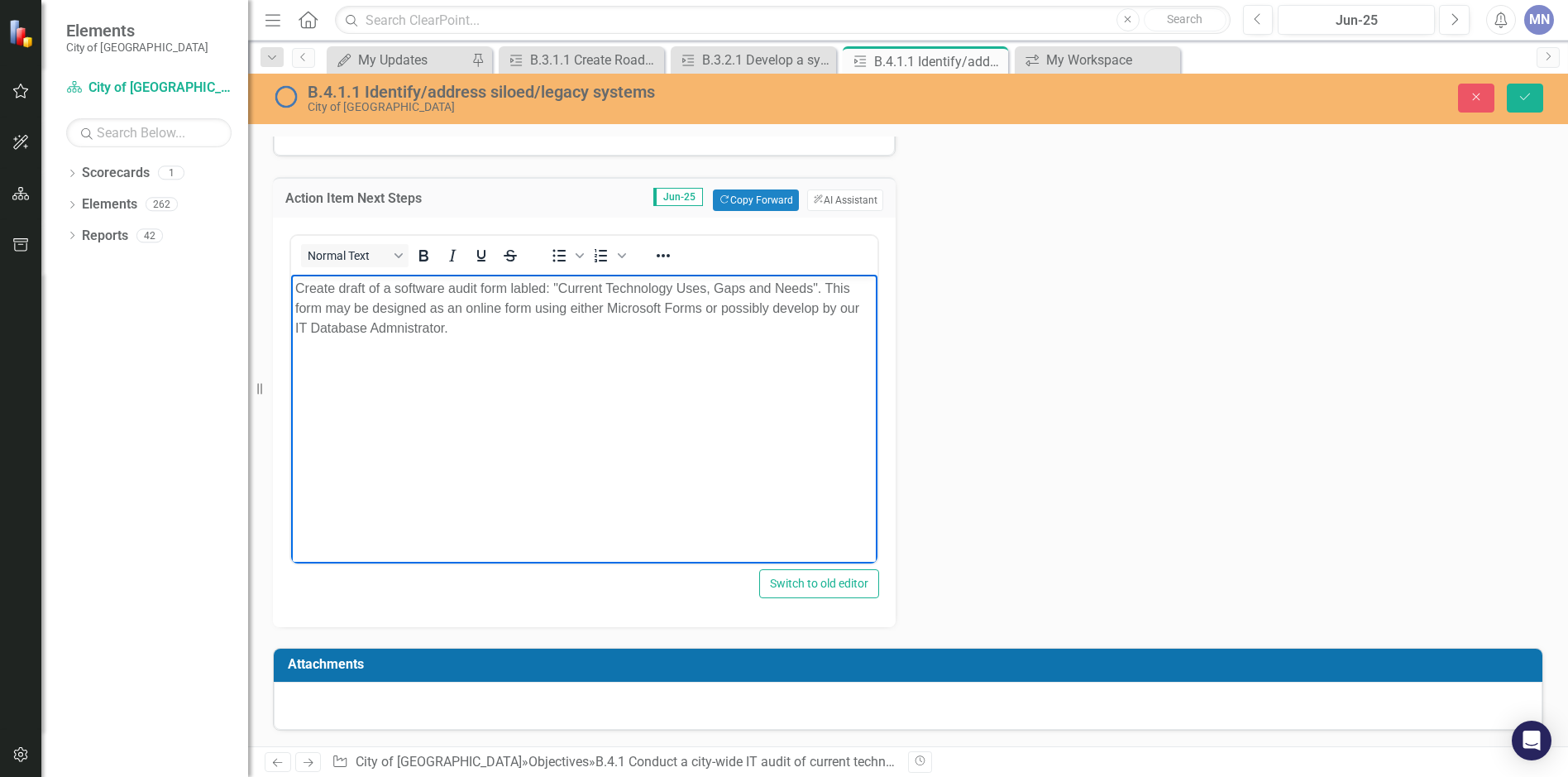
click at [457, 328] on p "Create draft of a software audit form labled: "Current Technology Uses, Gaps an…" at bounding box center [584, 308] width 578 height 60
click at [754, 328] on p "Create draft of a software audit form labeled: "Current Technology Uses, Gaps a…" at bounding box center [584, 308] width 578 height 60
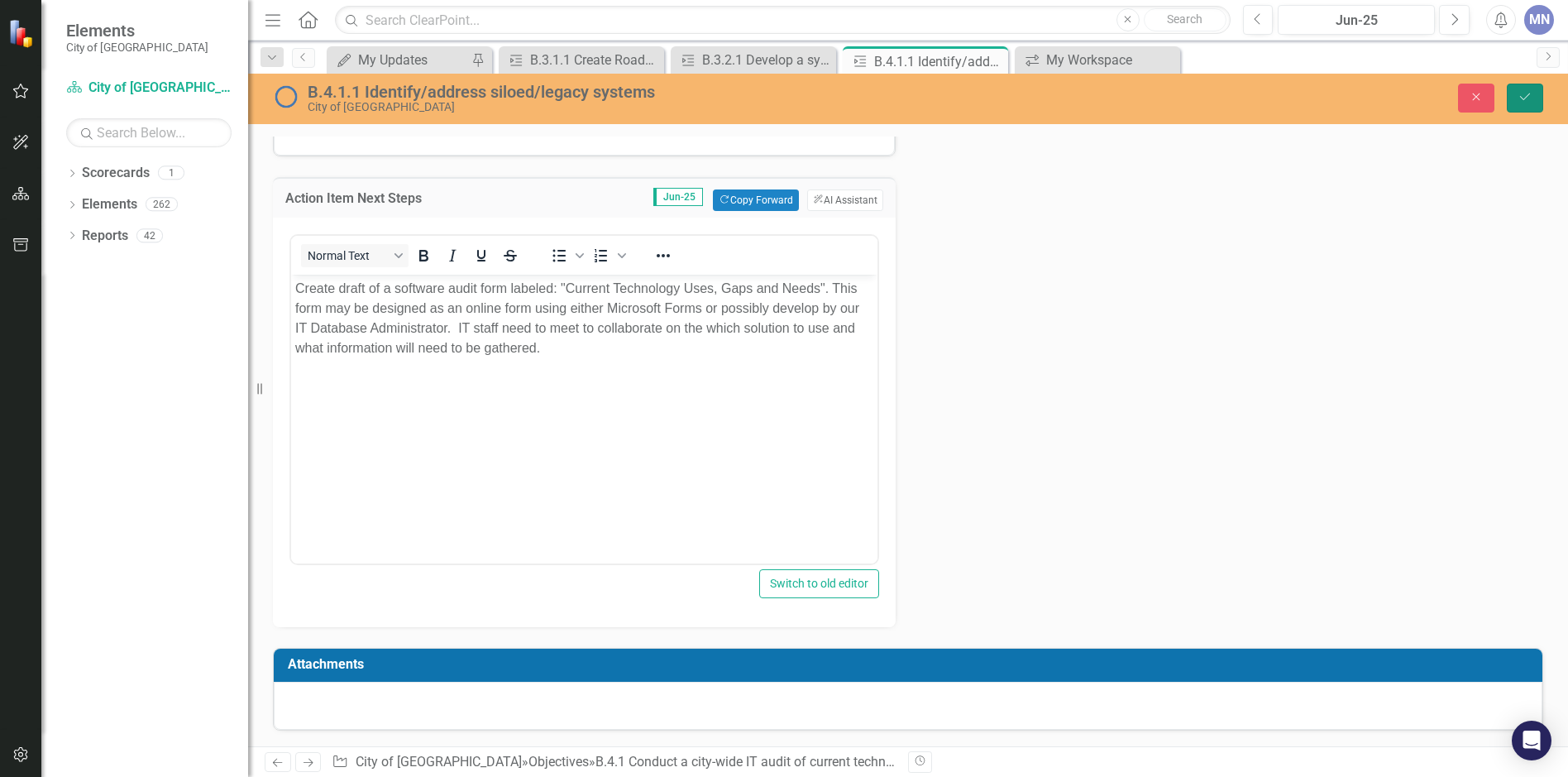
click at [1526, 98] on icon "Save" at bounding box center [1525, 97] width 15 height 11
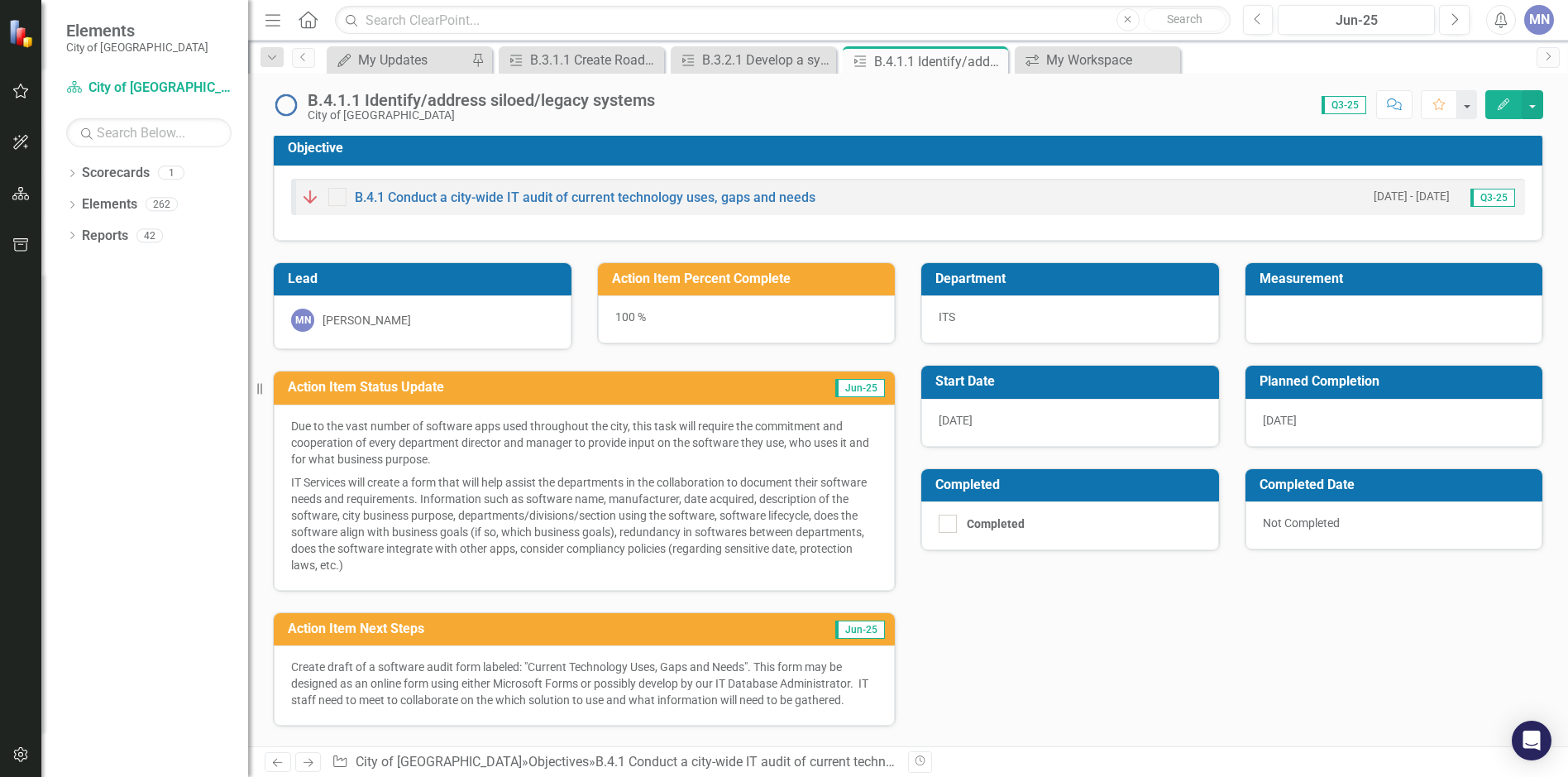
scroll to position [0, 0]
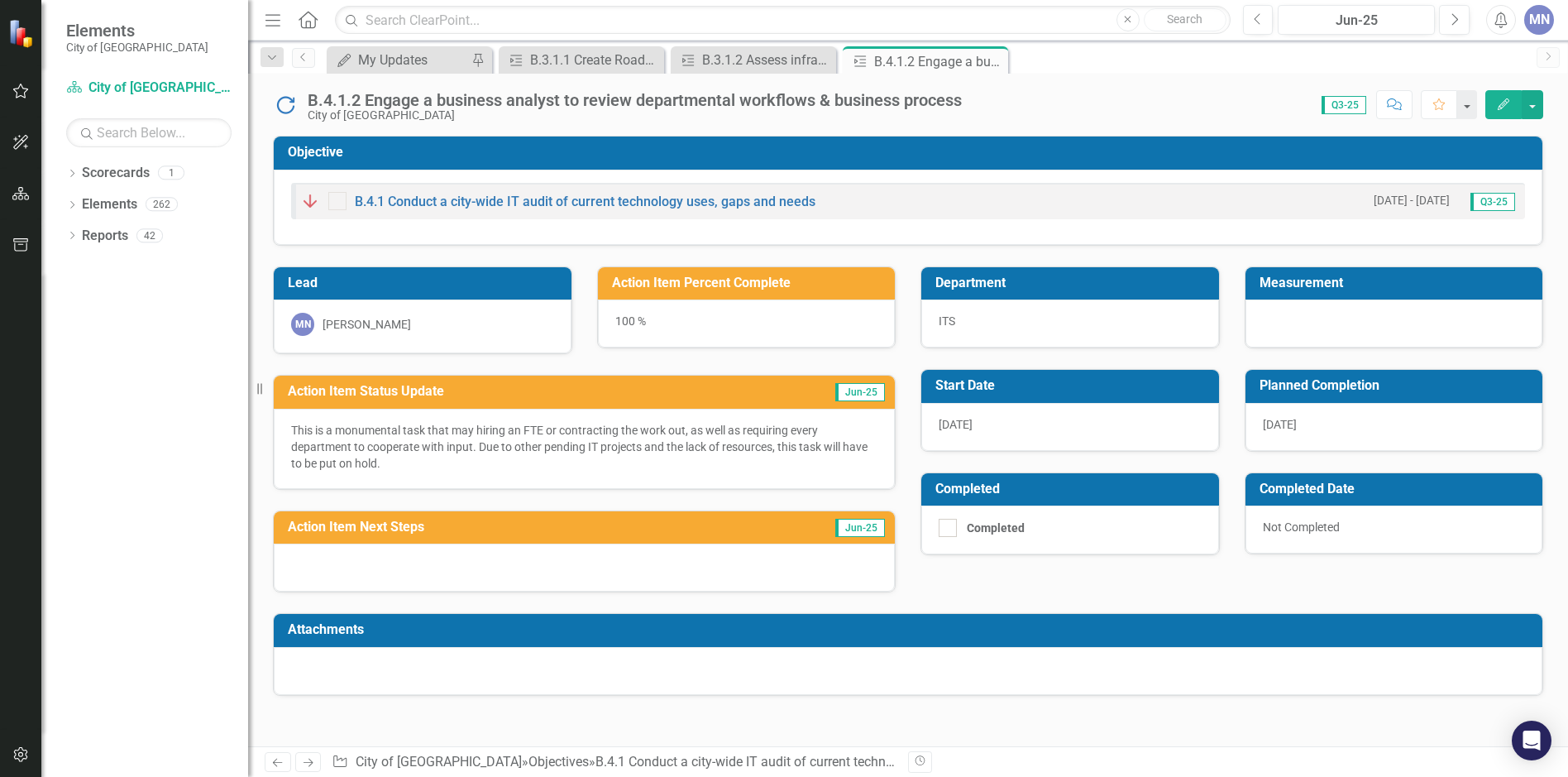
click at [450, 467] on p "This is a monumental task that may hiring an FTE or contracting the work out, a…" at bounding box center [585, 446] width 586 height 50
click at [321, 550] on div at bounding box center [584, 567] width 621 height 48
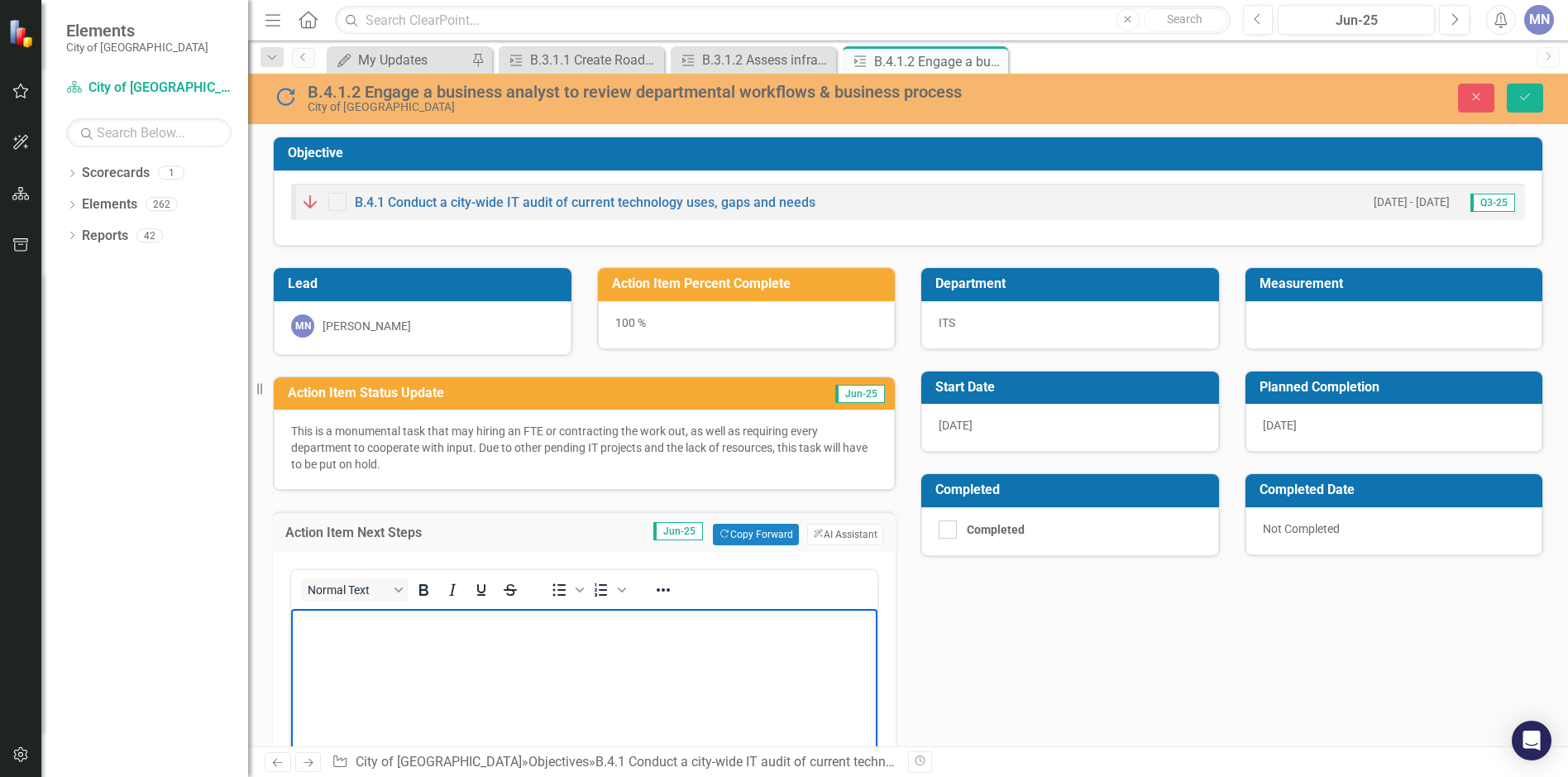
click at [344, 621] on p "Rich Text Area. Press ALT-0 for help." at bounding box center [584, 622] width 578 height 20
click at [355, 621] on p "Review a FTE position with HR for the FY27 budget planning." at bounding box center [584, 622] width 578 height 20
click at [1524, 94] on icon "Save" at bounding box center [1525, 97] width 15 height 11
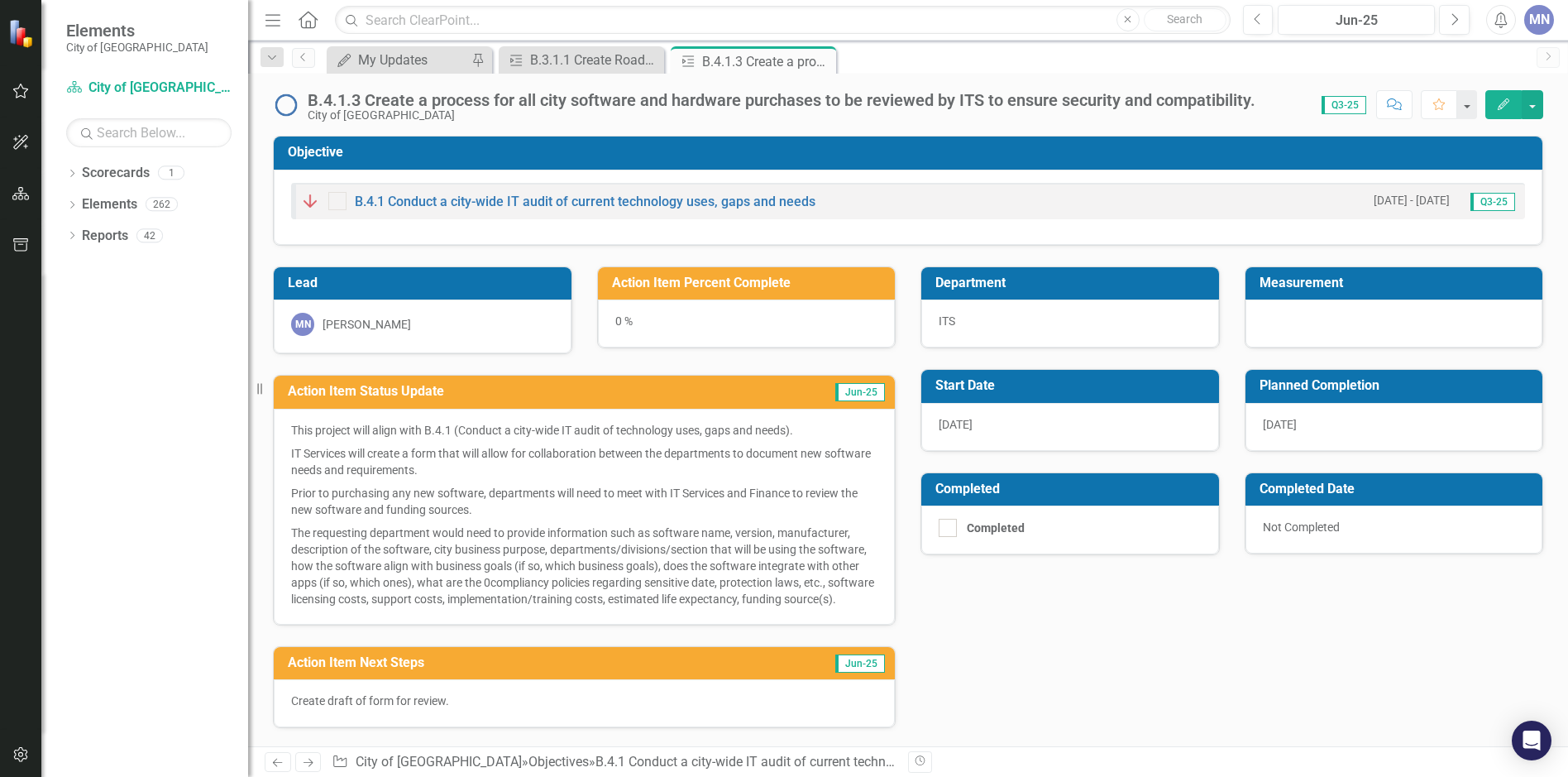
scroll to position [119, 0]
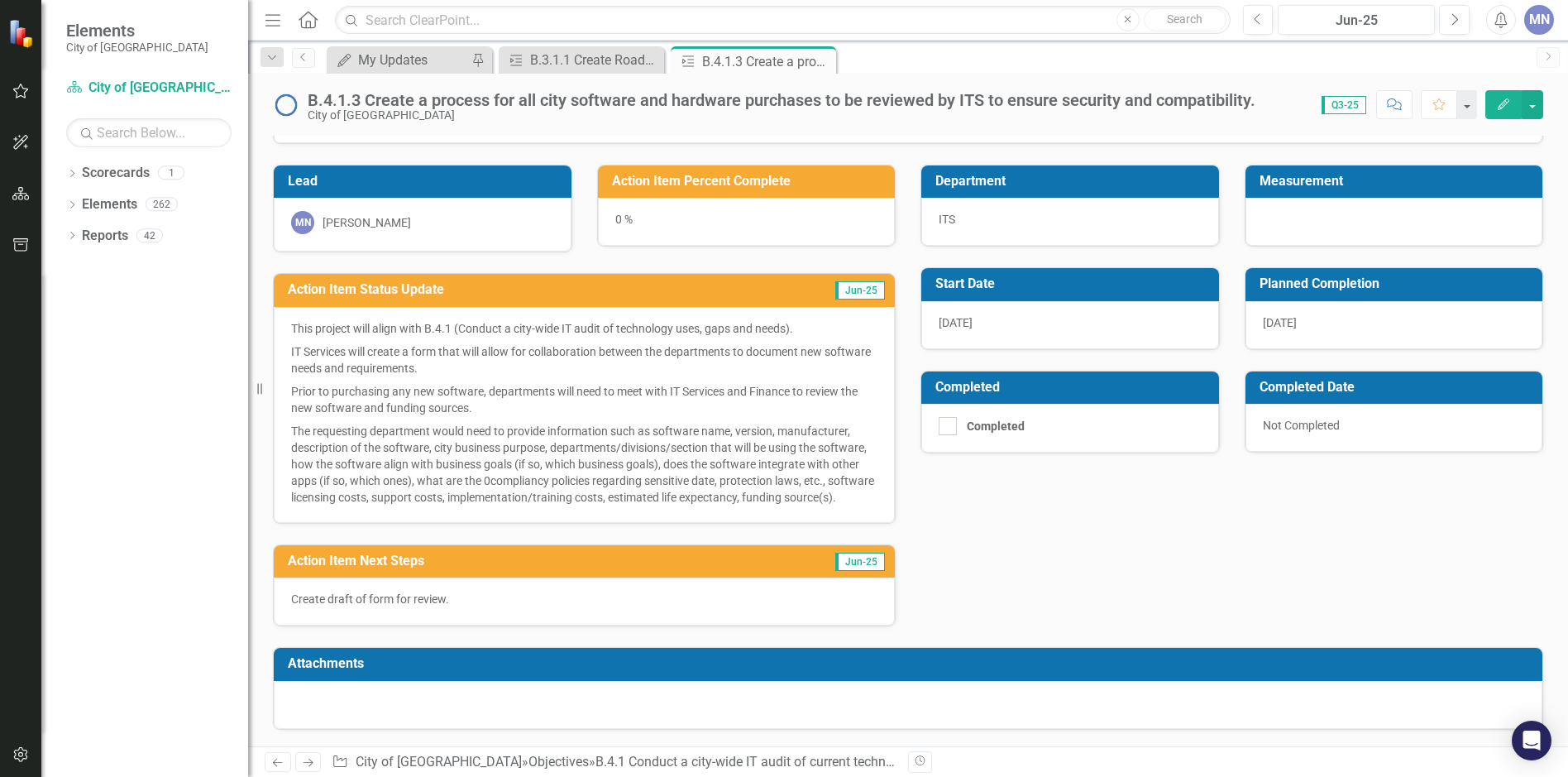
click at [476, 598] on p "Create draft of form for review." at bounding box center [585, 599] width 586 height 17
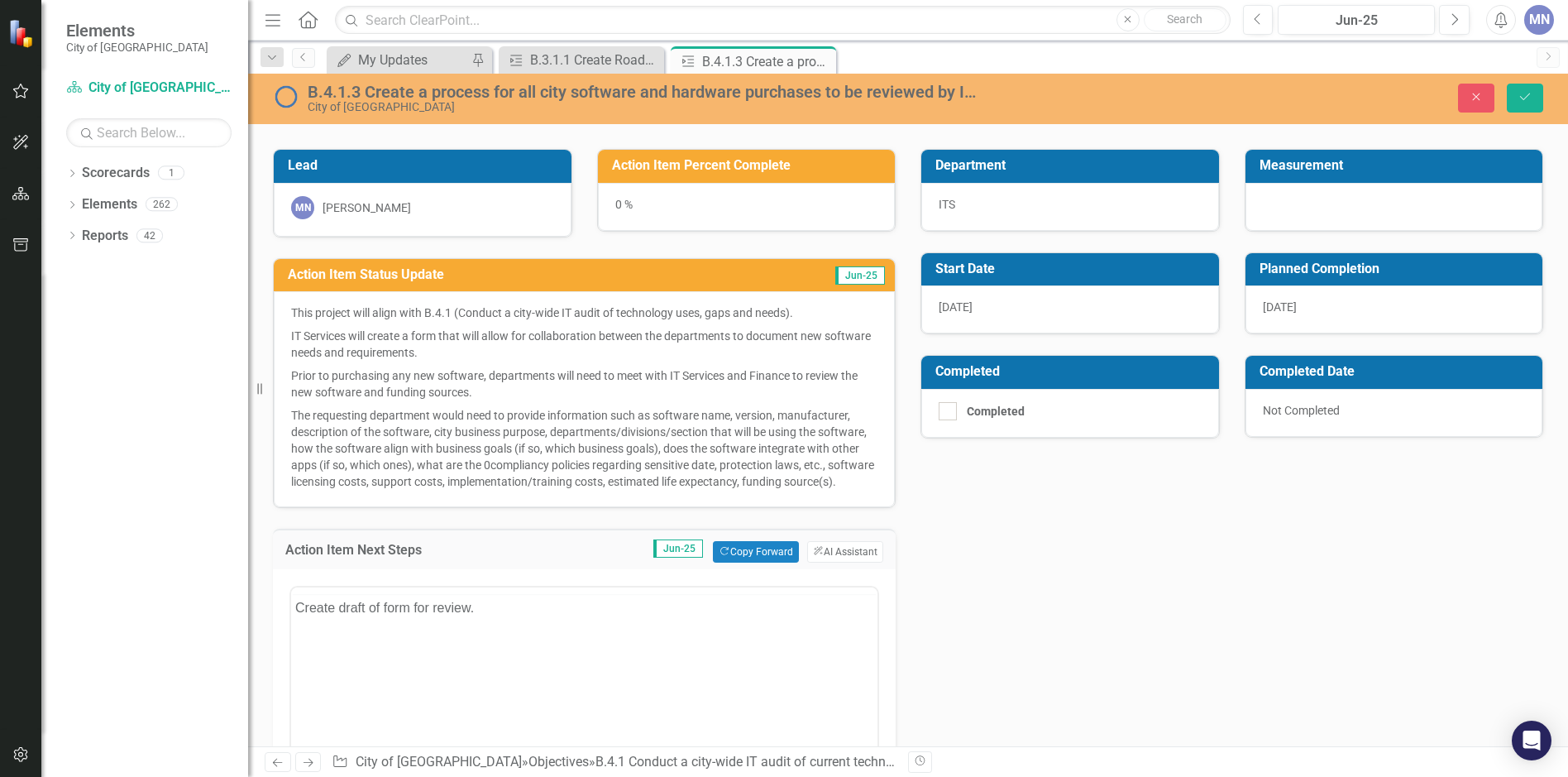
scroll to position [0, 0]
click at [497, 641] on p "Create draft of form for review." at bounding box center [584, 640] width 578 height 20
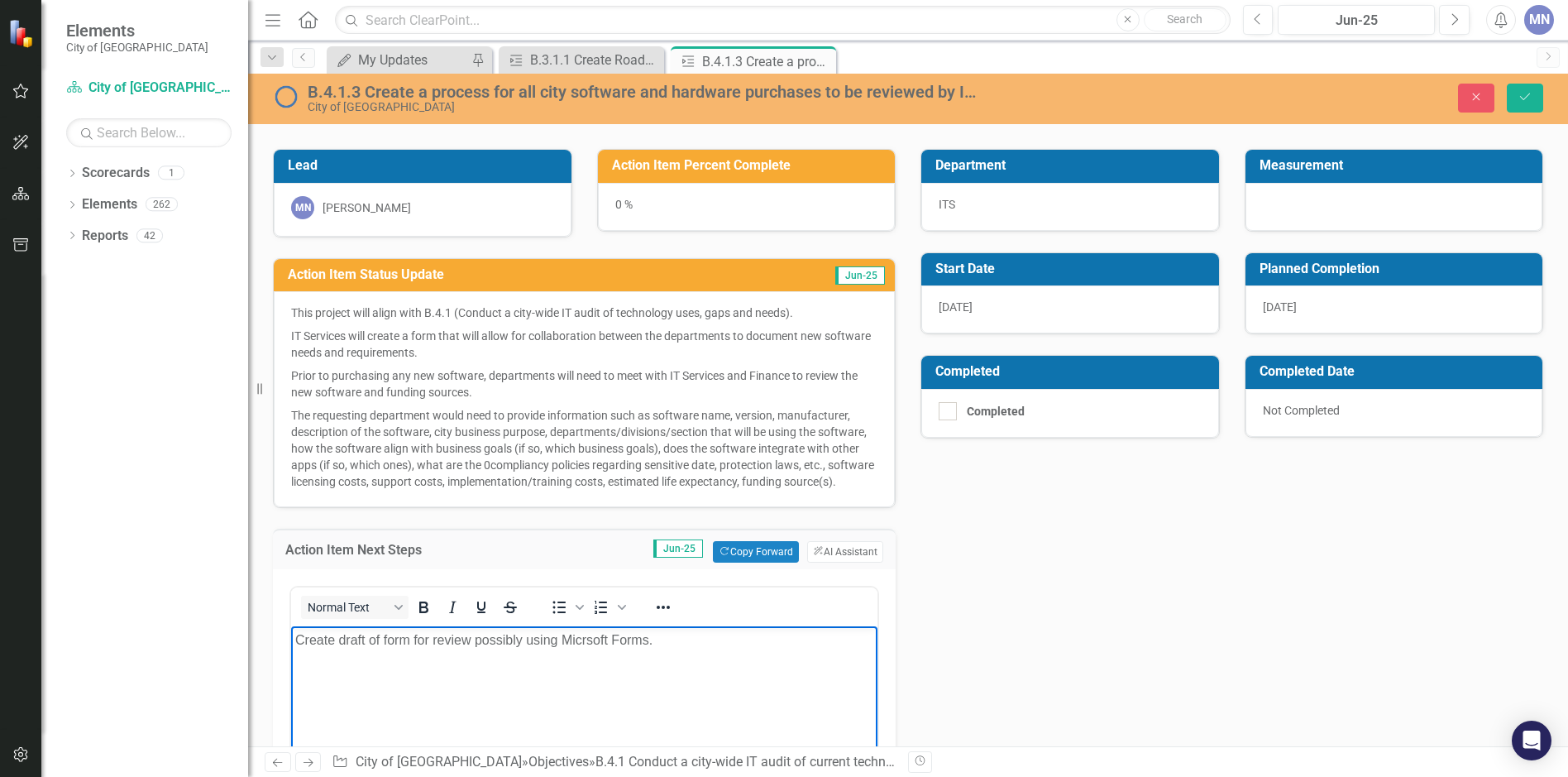
click at [584, 637] on p "Create draft of form for review possibly using Micrsoft Forms." at bounding box center [584, 640] width 578 height 20
click at [1521, 94] on icon "Save" at bounding box center [1525, 97] width 15 height 11
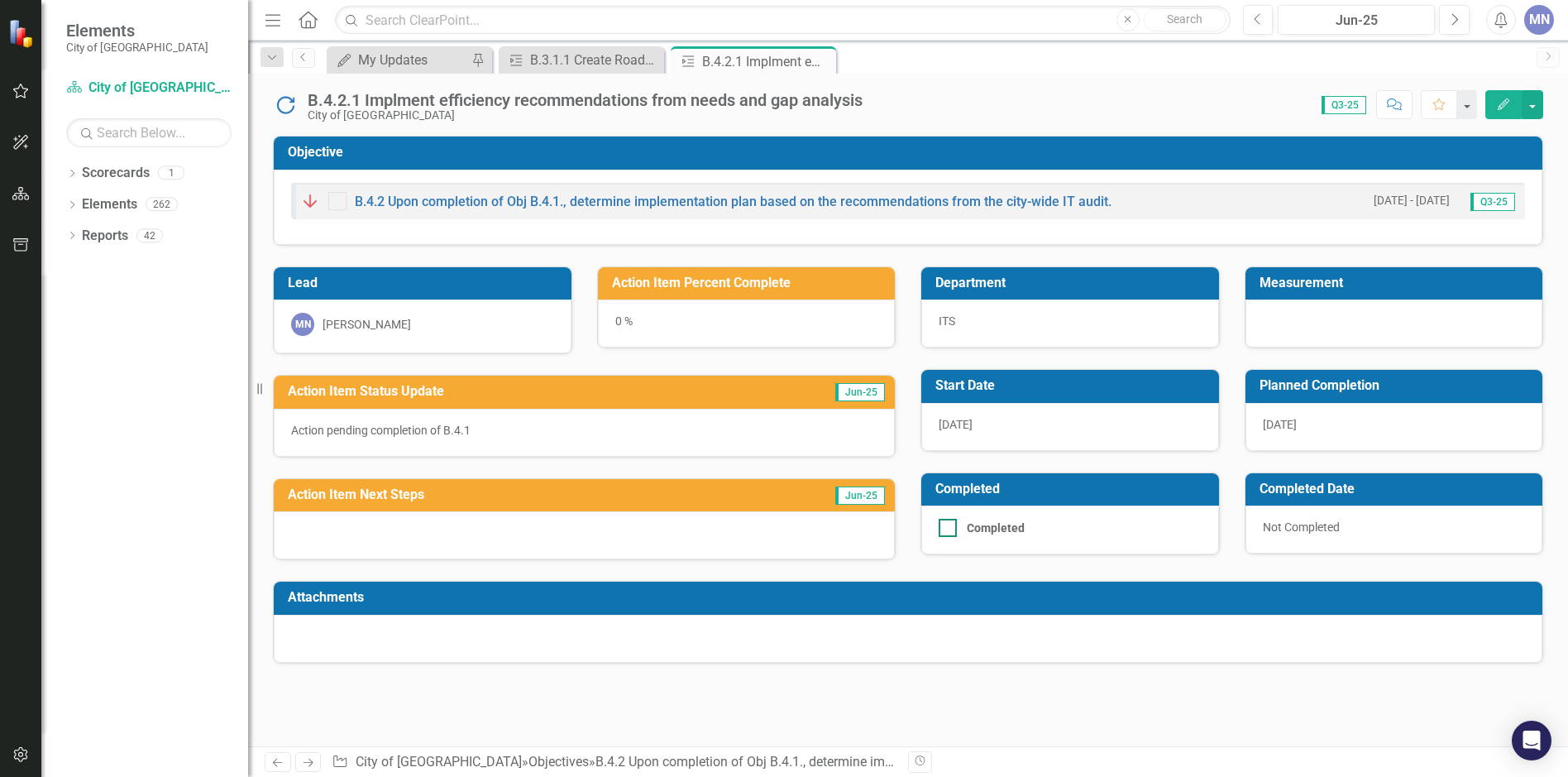
click at [945, 528] on input "Completed" at bounding box center [944, 524] width 11 height 11
checkbox input "false"
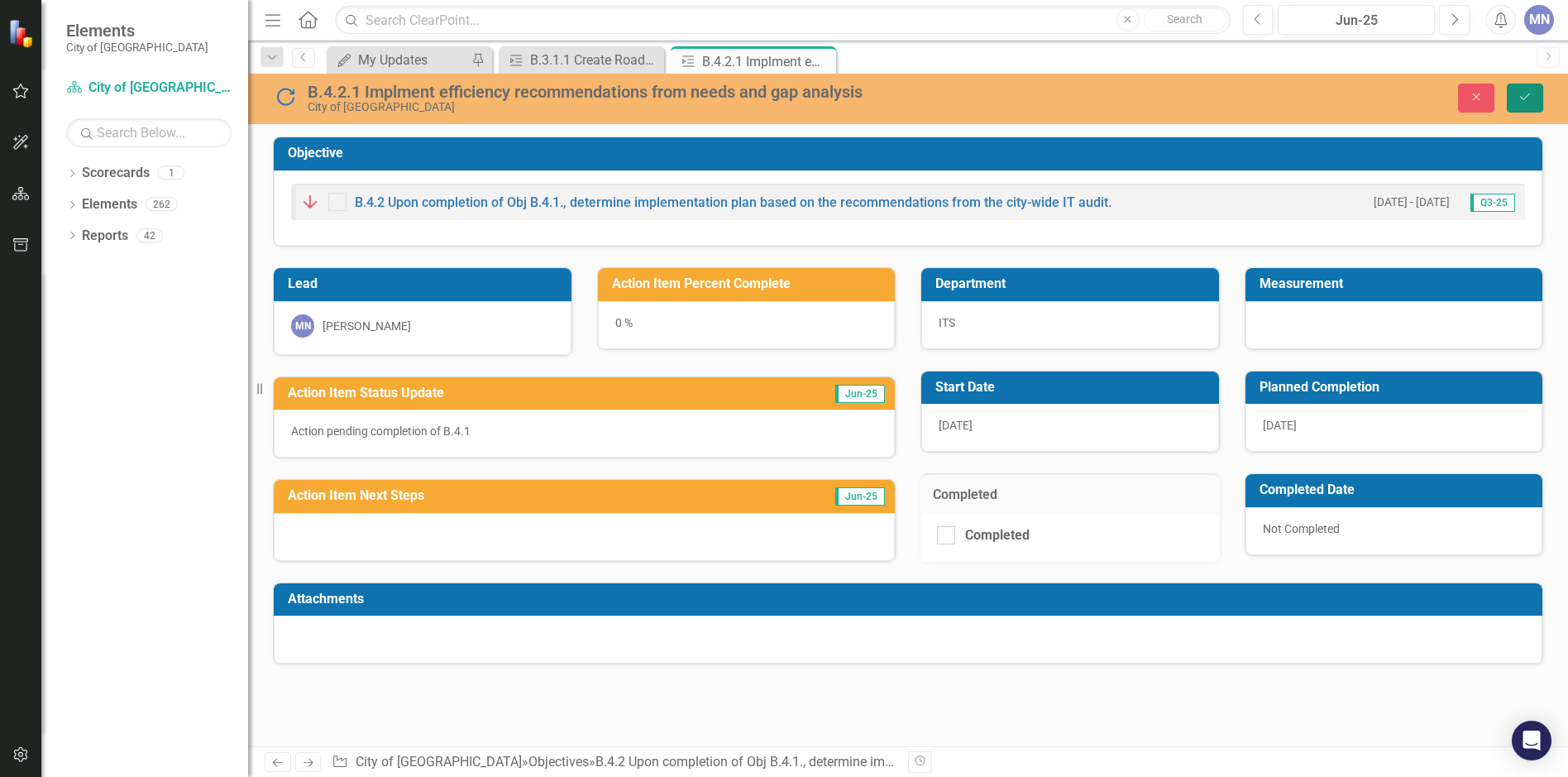
click at [1533, 96] on button "Save" at bounding box center [1524, 97] width 36 height 29
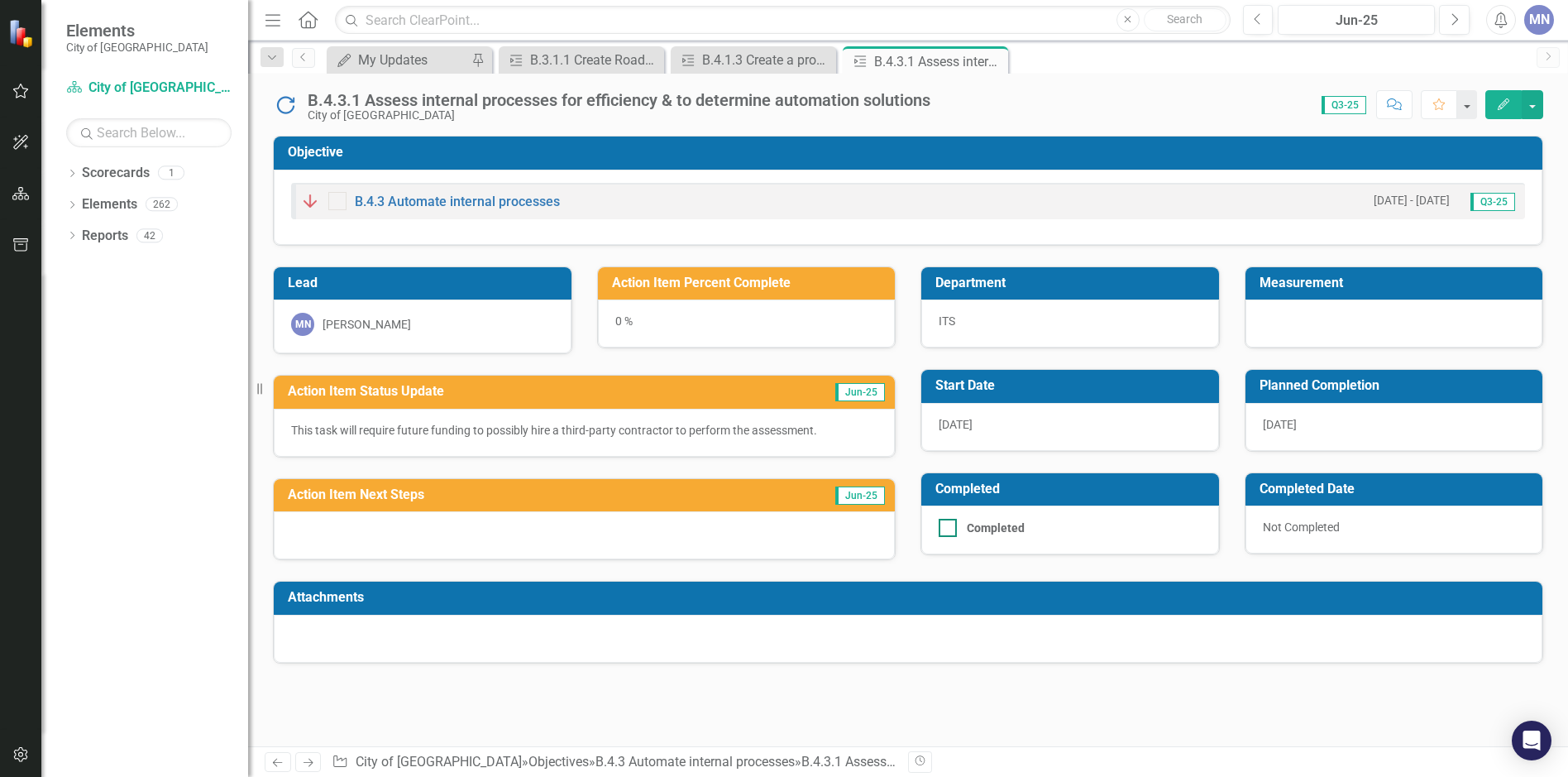
click at [943, 528] on input "Completed" at bounding box center [944, 524] width 11 height 11
checkbox input "true"
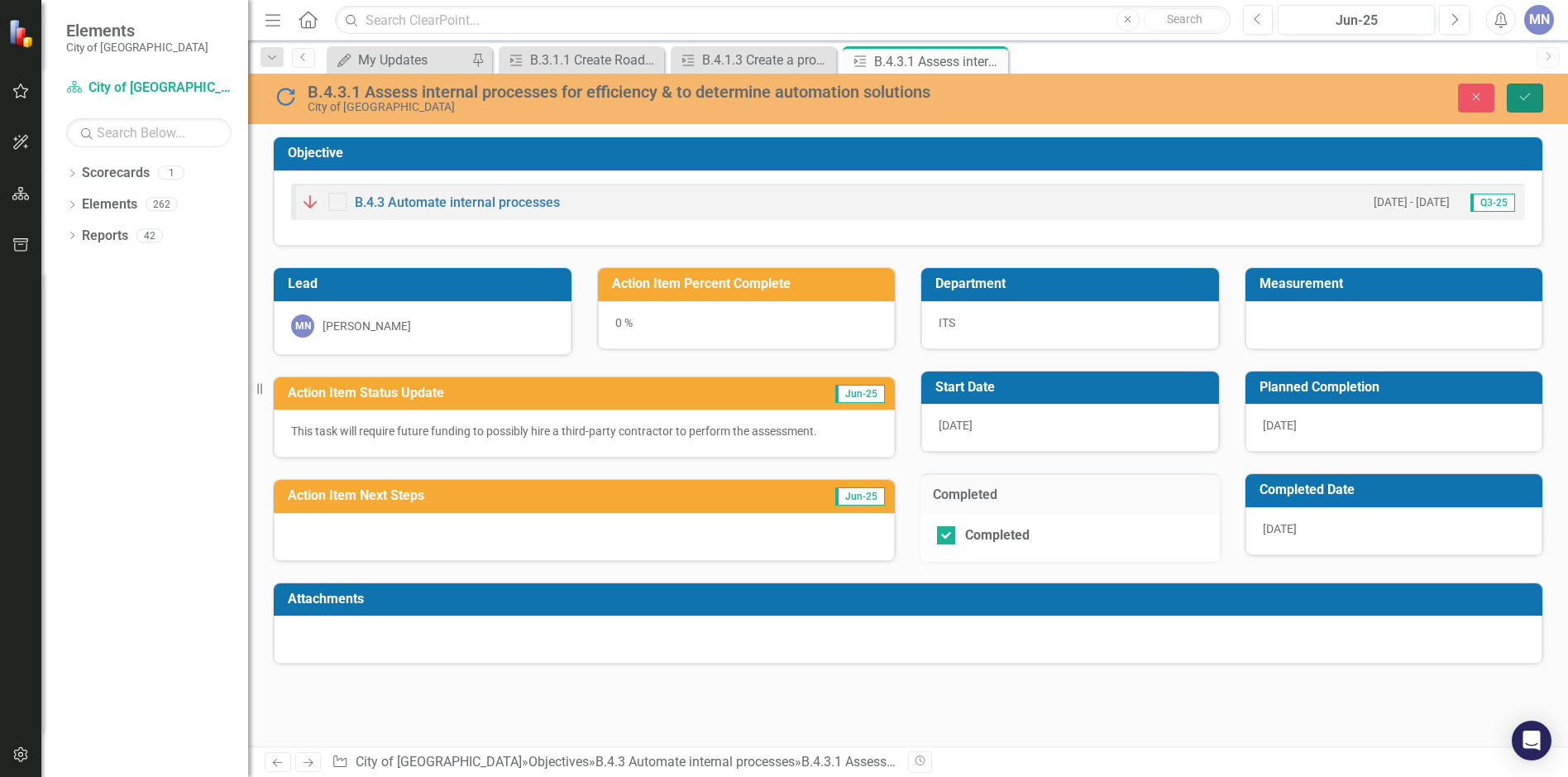
click at [1532, 99] on icon "Save" at bounding box center [1525, 97] width 15 height 11
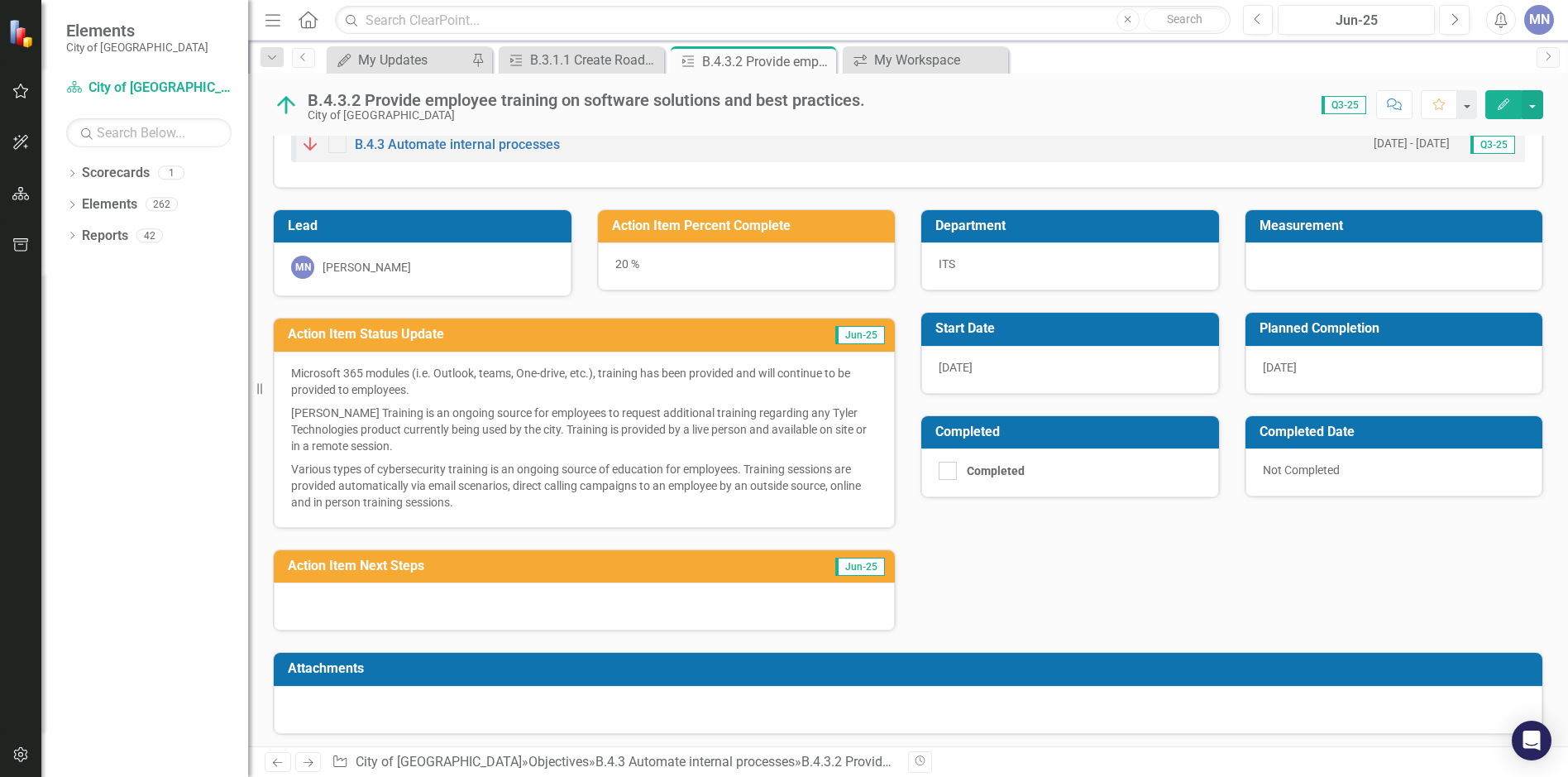
scroll to position [62, 0]
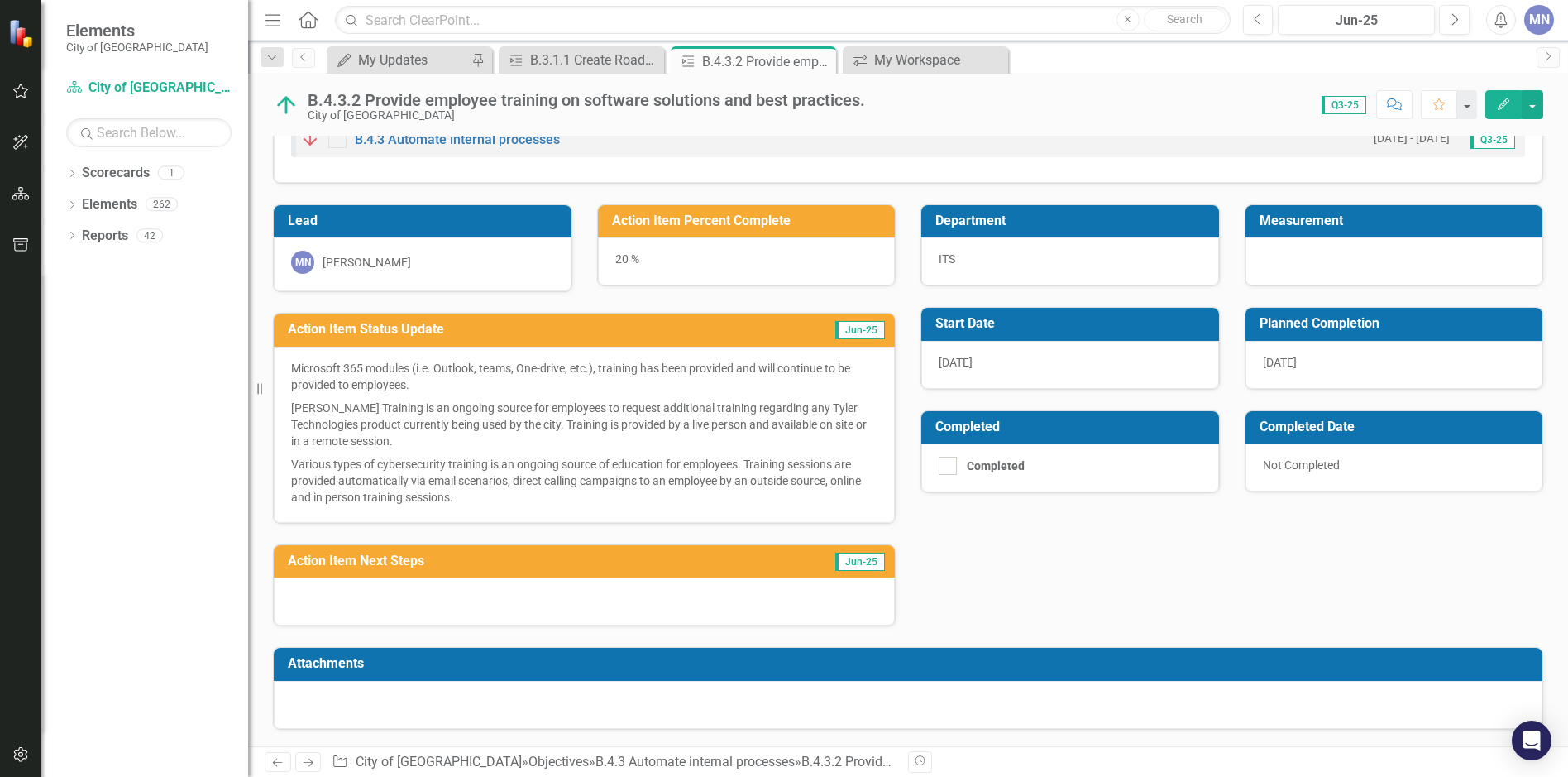
click at [344, 586] on div at bounding box center [584, 601] width 621 height 48
click at [343, 586] on div at bounding box center [584, 601] width 621 height 48
click at [331, 590] on div at bounding box center [584, 601] width 621 height 48
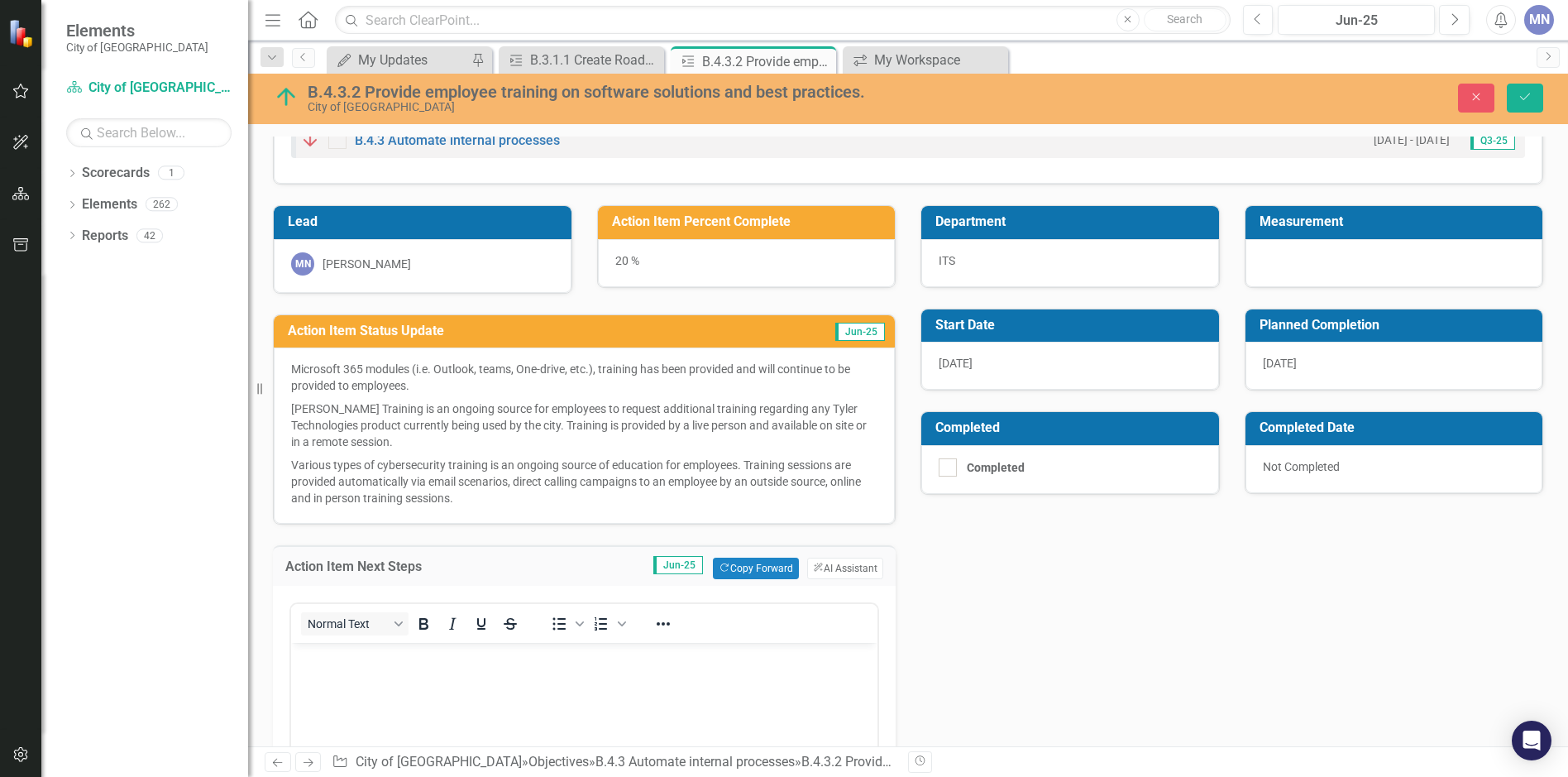
scroll to position [0, 0]
click at [679, 564] on span "Jun-25" at bounding box center [678, 565] width 50 height 18
click at [409, 672] on body "Rich Text Area. Press ALT-0 for help." at bounding box center [585, 766] width 586 height 248
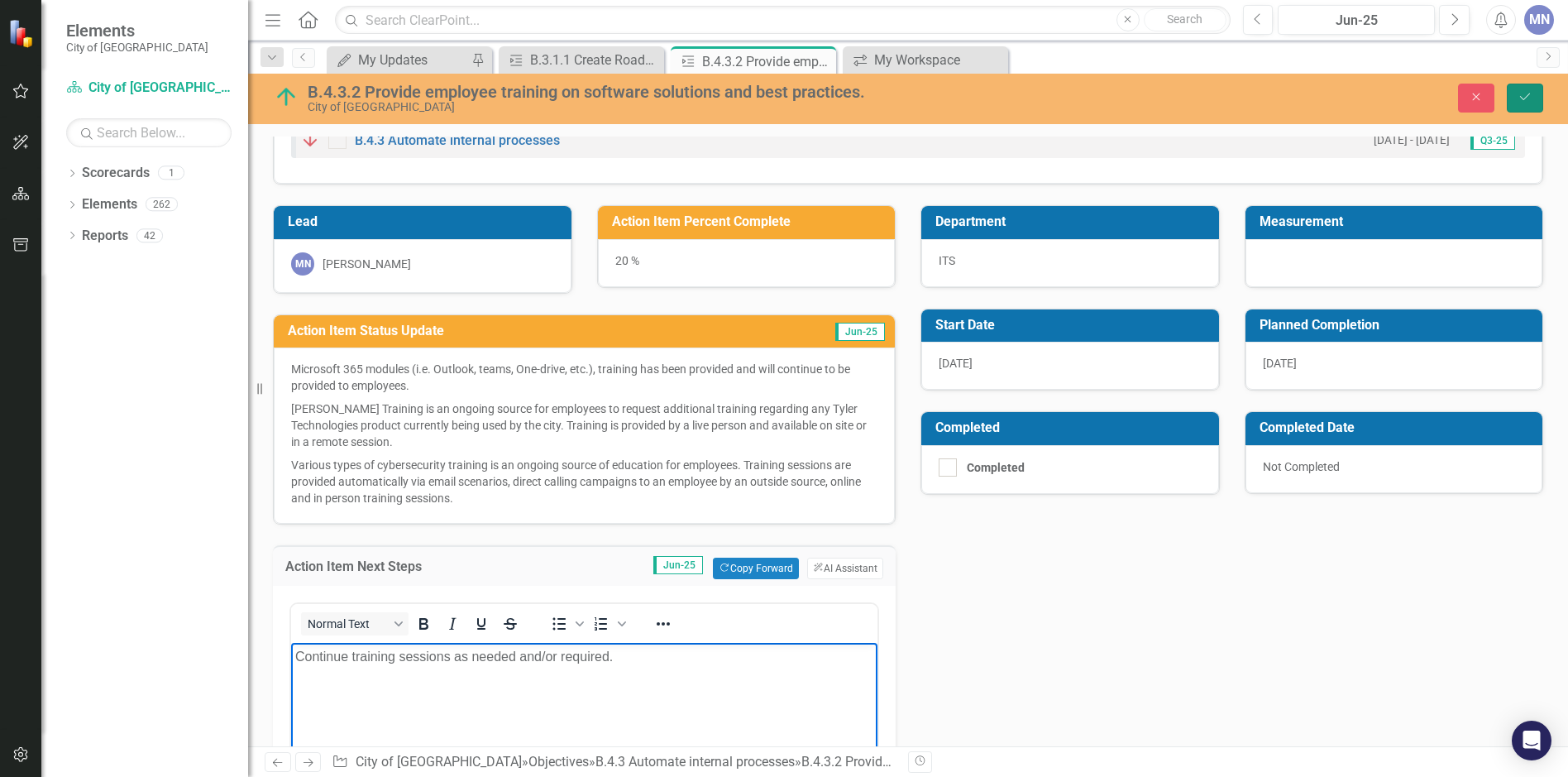
click at [1521, 93] on icon "Save" at bounding box center [1525, 97] width 15 height 11
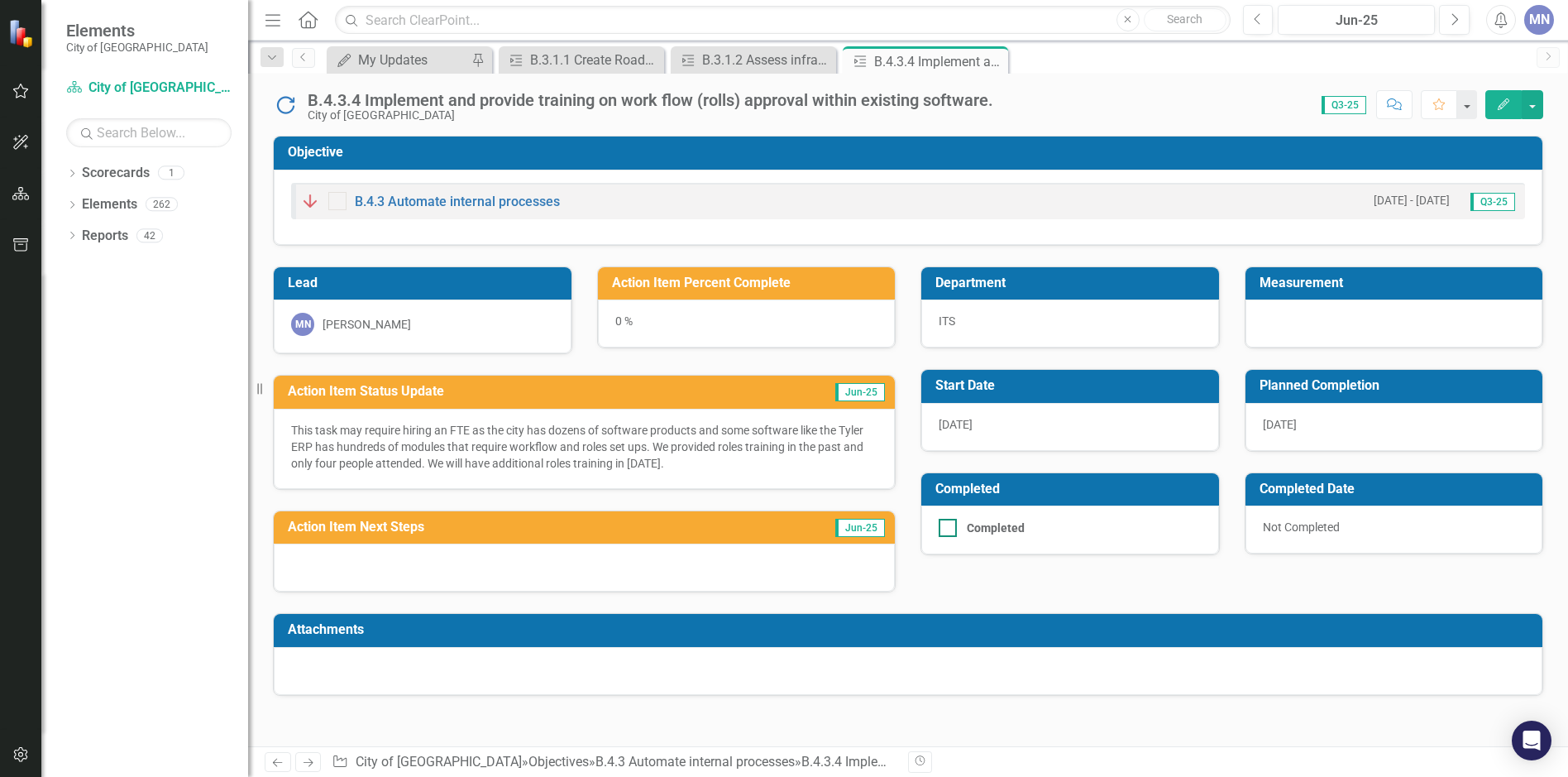
click at [944, 529] on input "Completed" at bounding box center [944, 524] width 11 height 11
checkbox input "true"
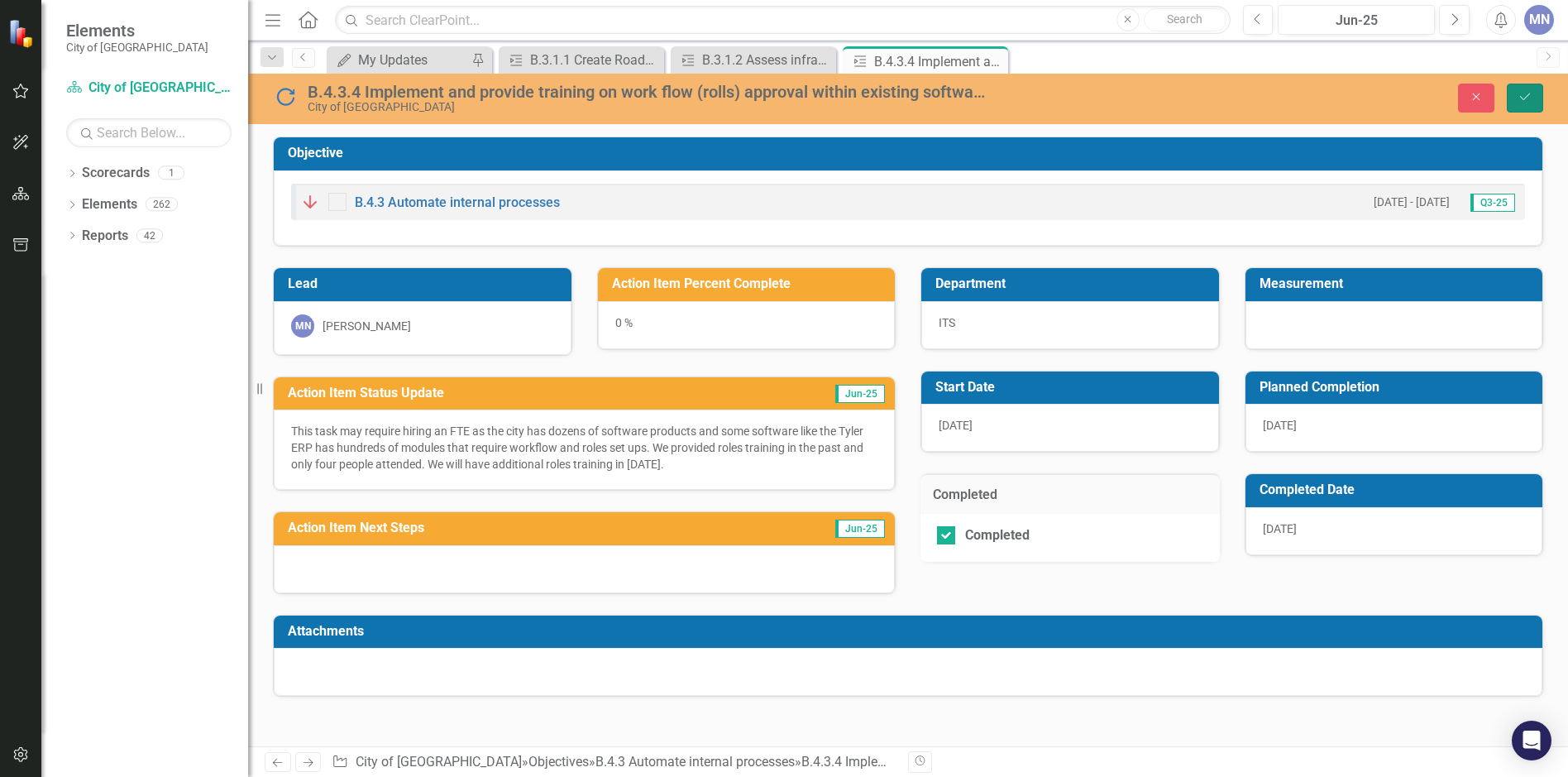
click at [1528, 101] on icon "Save" at bounding box center [1525, 97] width 15 height 11
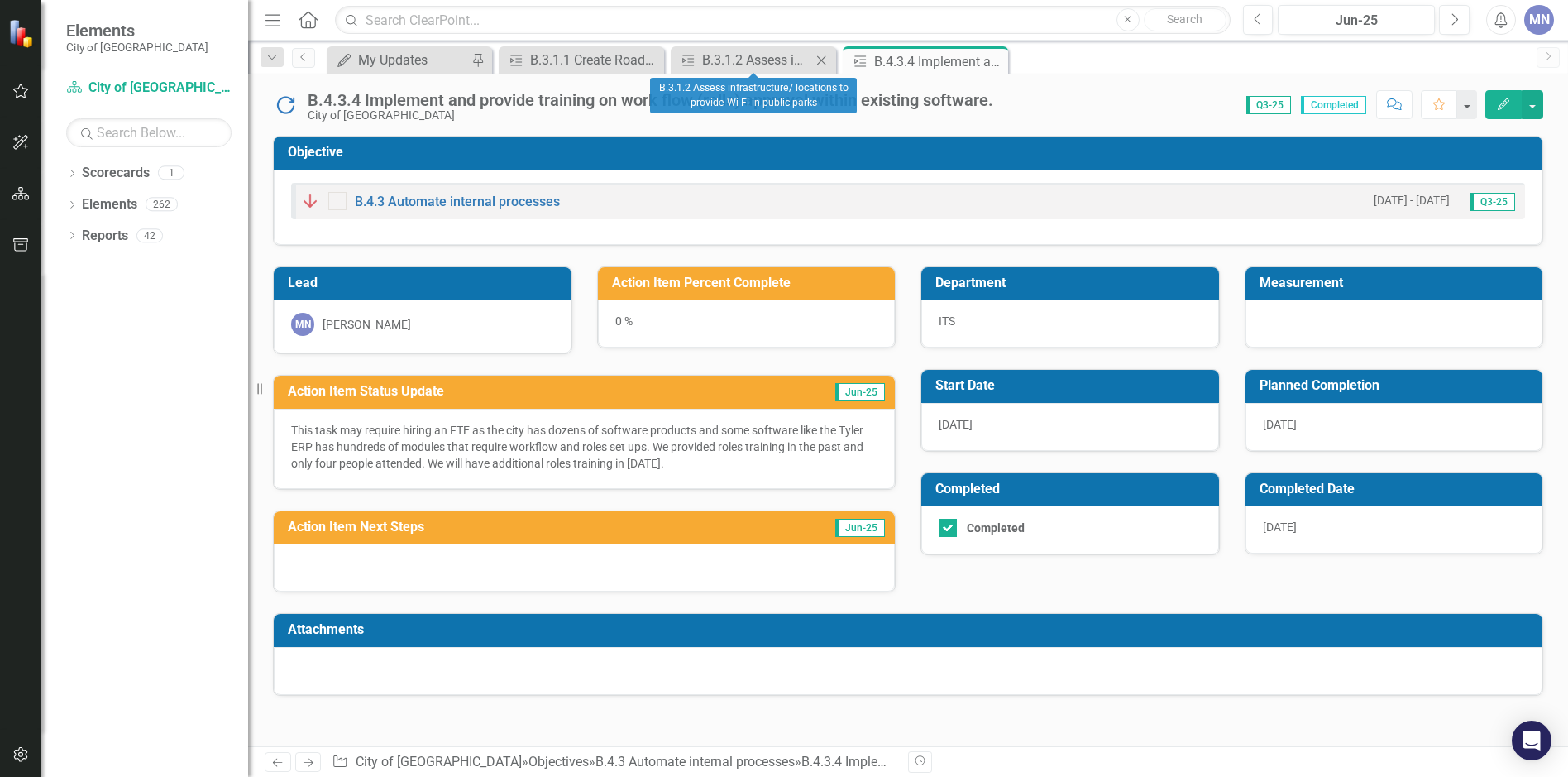
click at [825, 61] on icon "Close" at bounding box center [821, 60] width 17 height 13
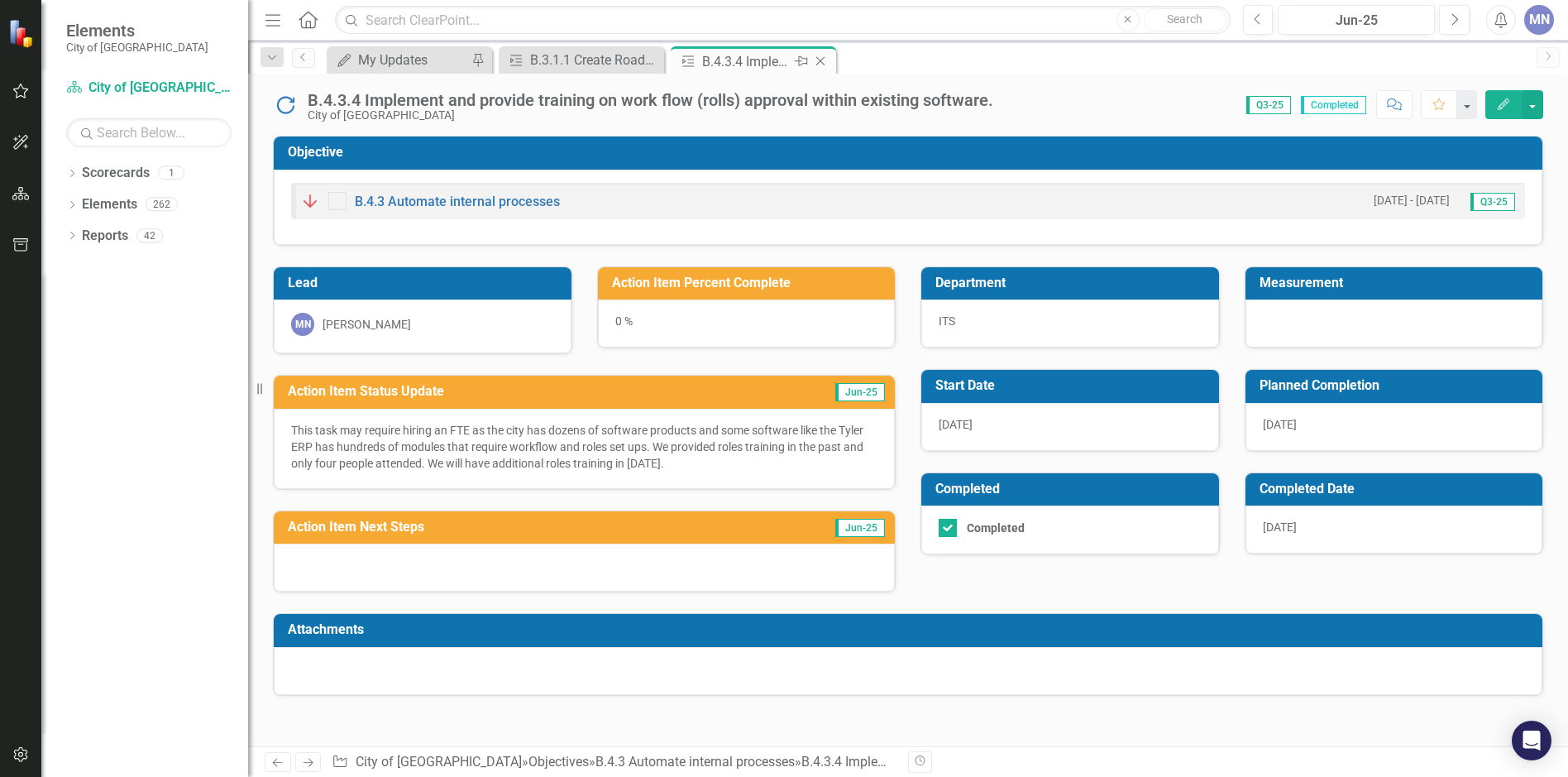
click at [825, 61] on icon "Close" at bounding box center [820, 61] width 17 height 13
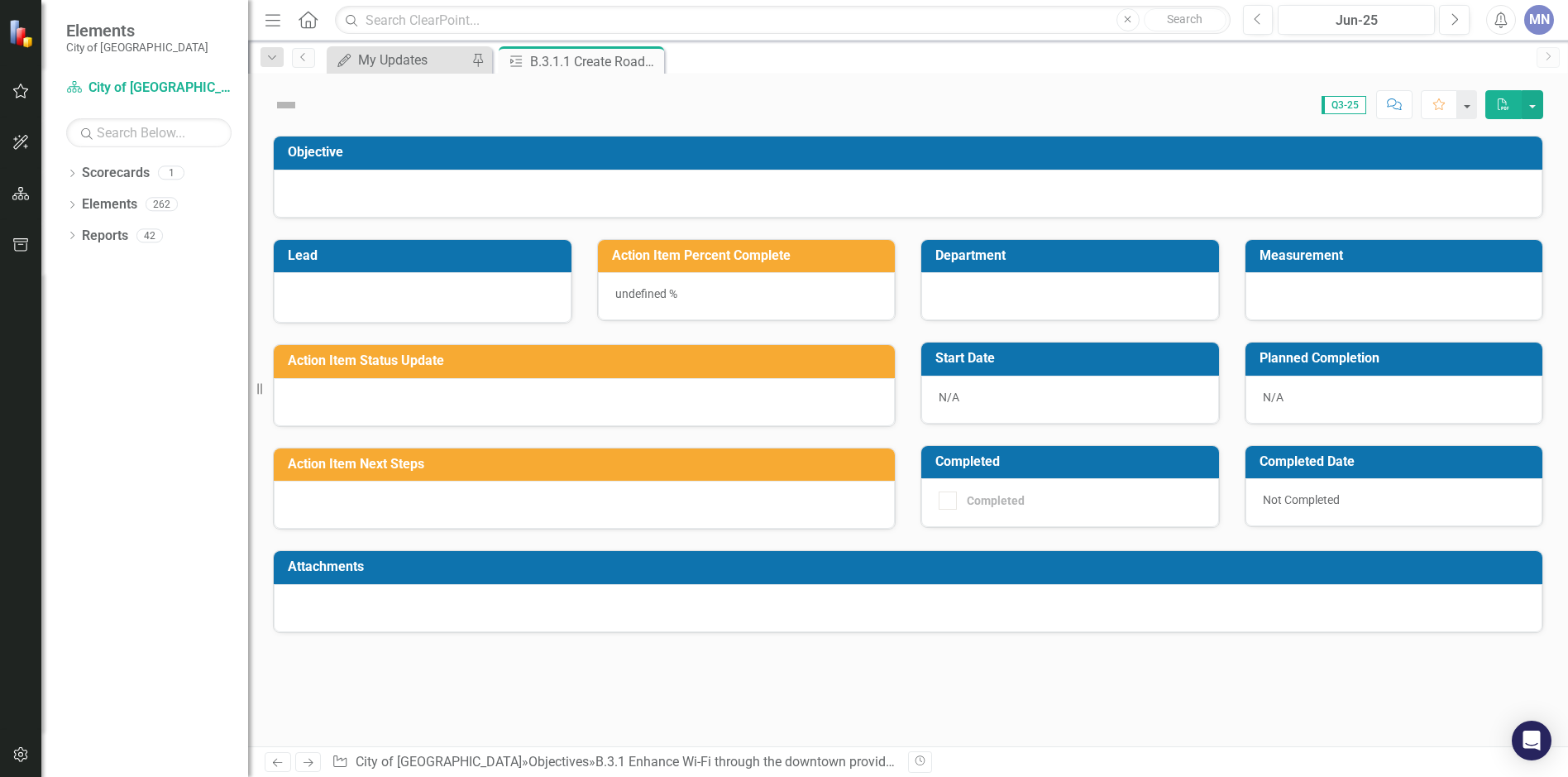
checkbox input "true"
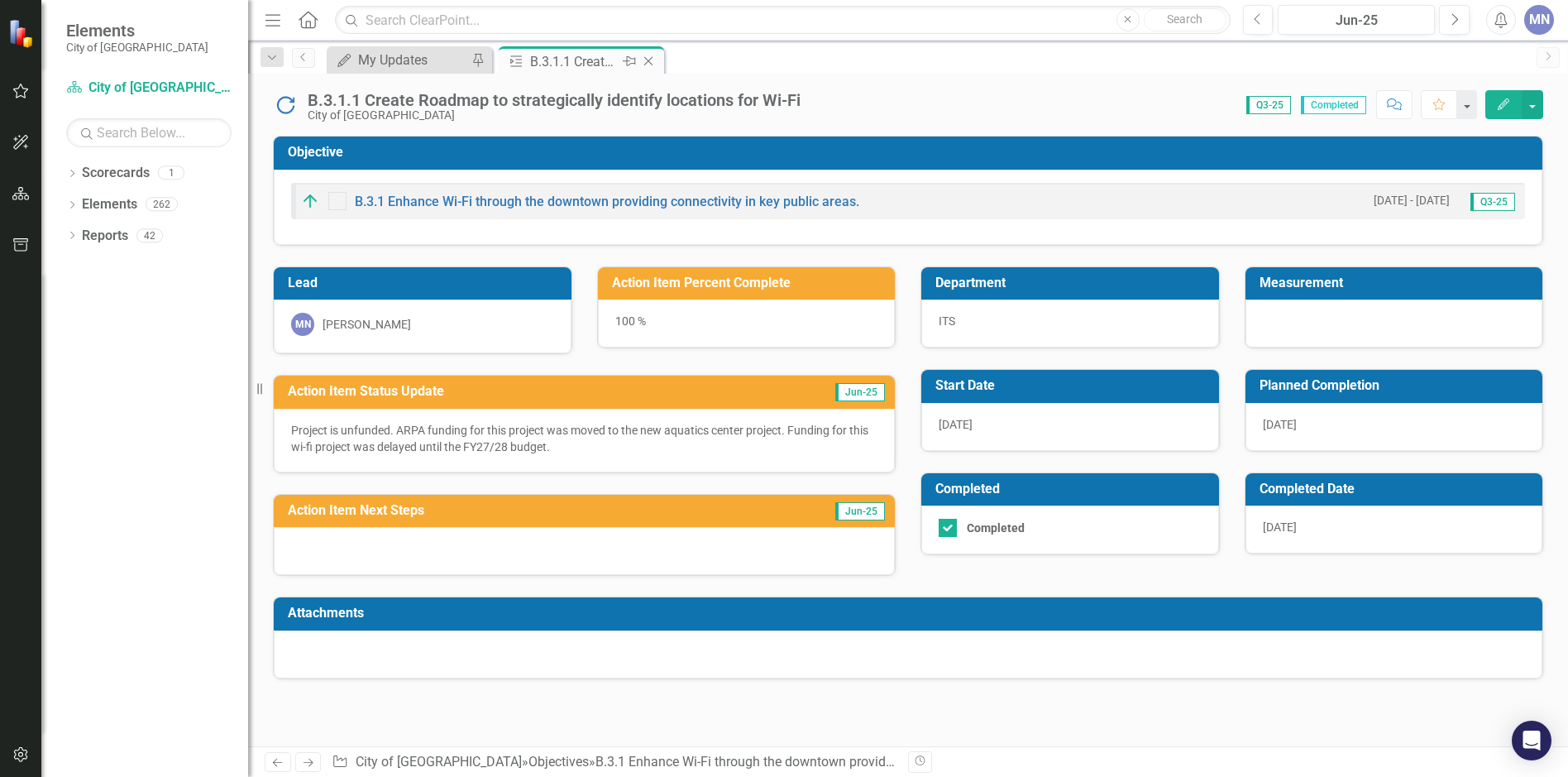
click at [650, 61] on icon "Close" at bounding box center [648, 61] width 17 height 13
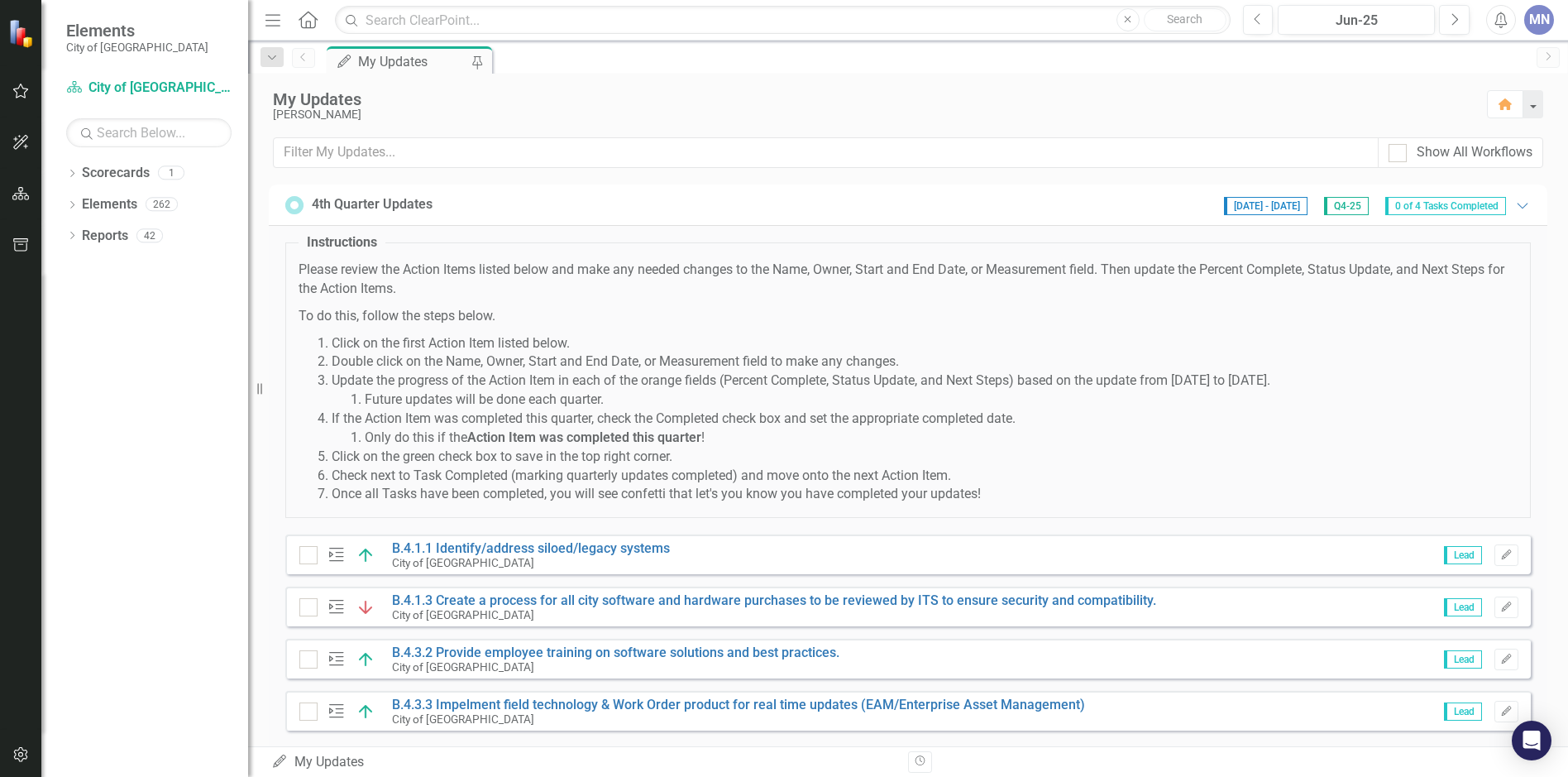
scroll to position [34, 0]
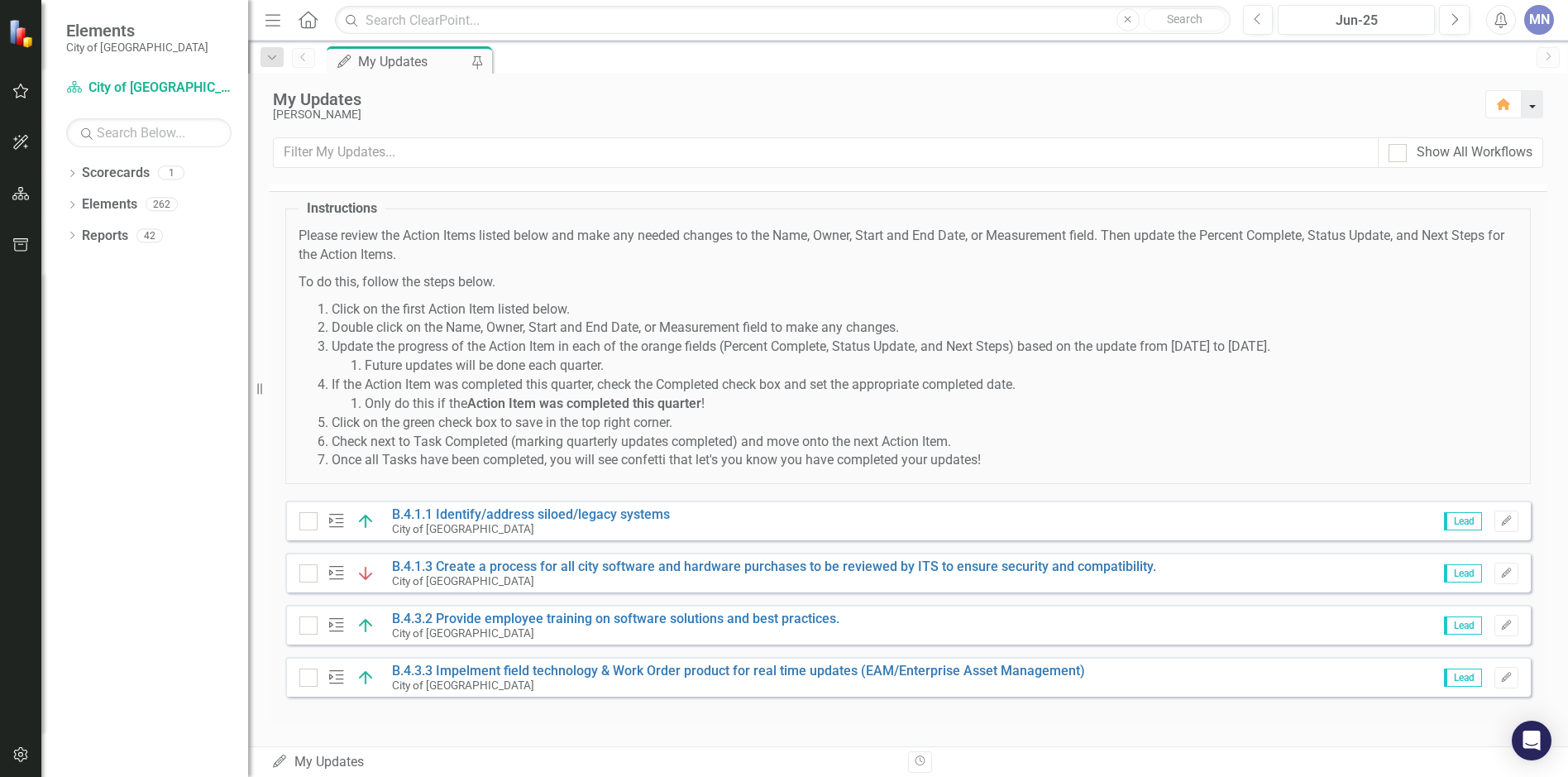
click at [1532, 103] on button "button" at bounding box center [1532, 104] width 21 height 28
click at [1503, 104] on icon "button" at bounding box center [1505, 104] width 13 height 11
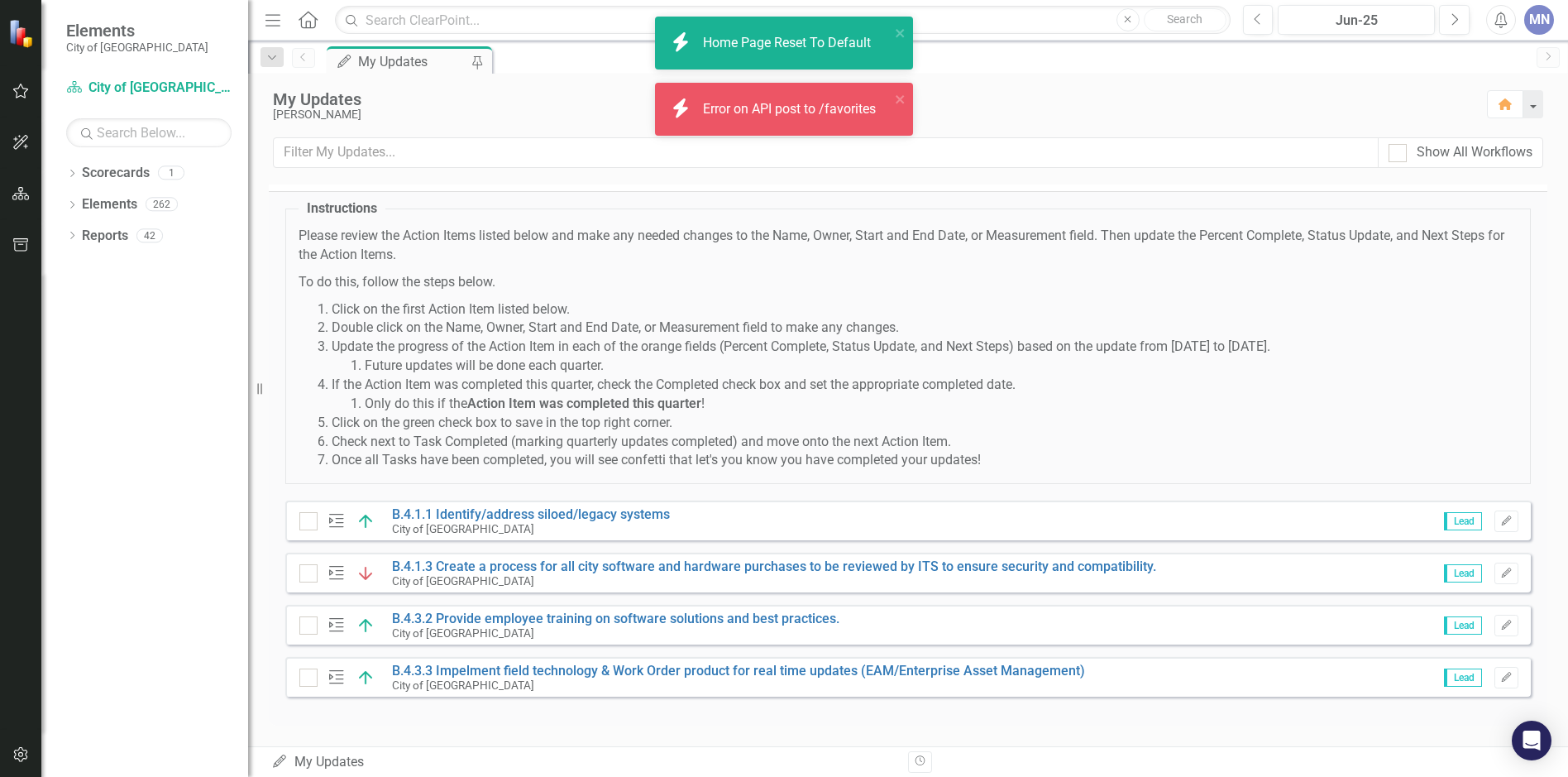
click at [1248, 127] on div "My Updates Michael Nagy Home" at bounding box center [908, 105] width 1320 height 64
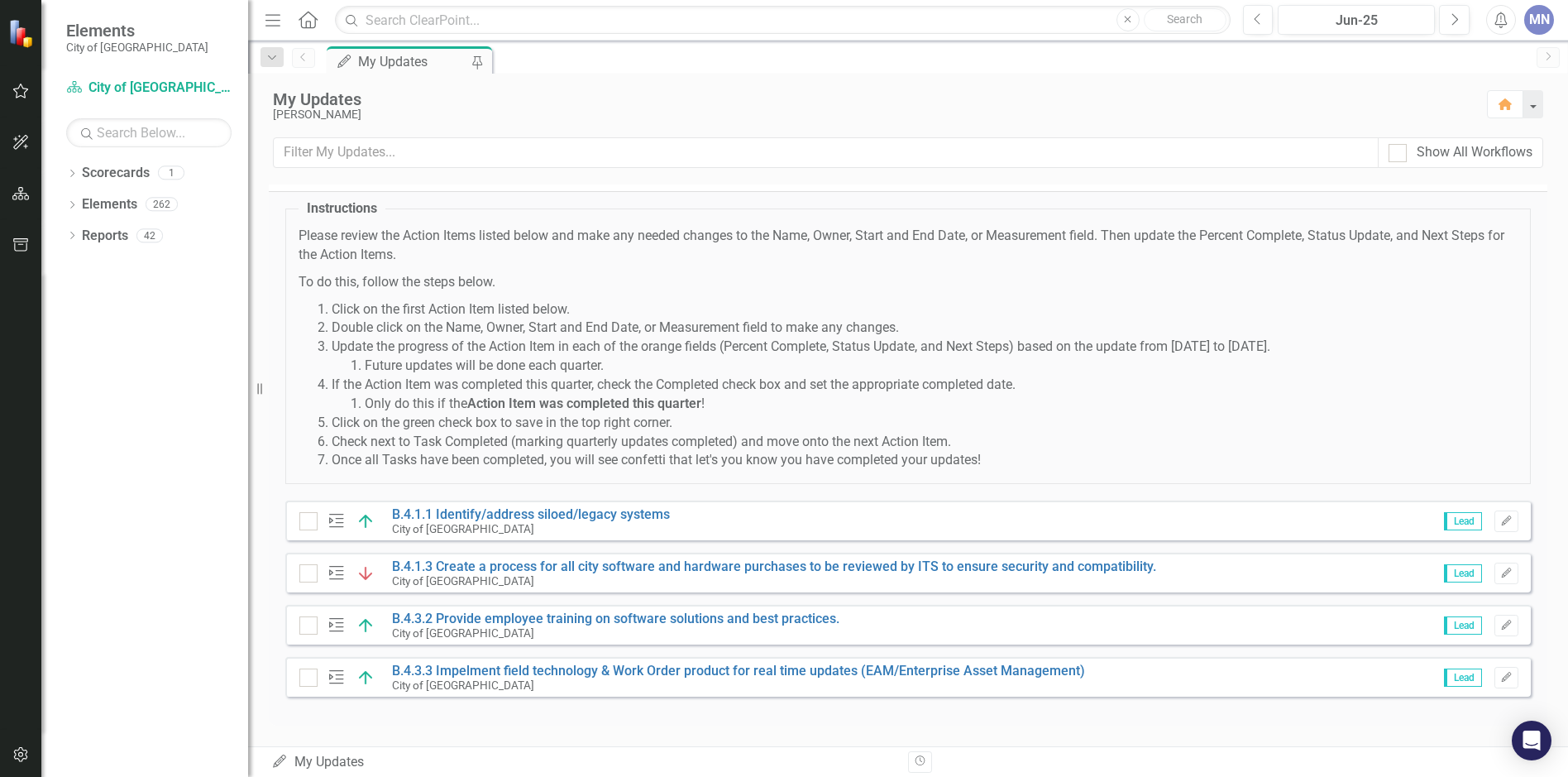
click at [311, 20] on icon "Home" at bounding box center [307, 19] width 21 height 18
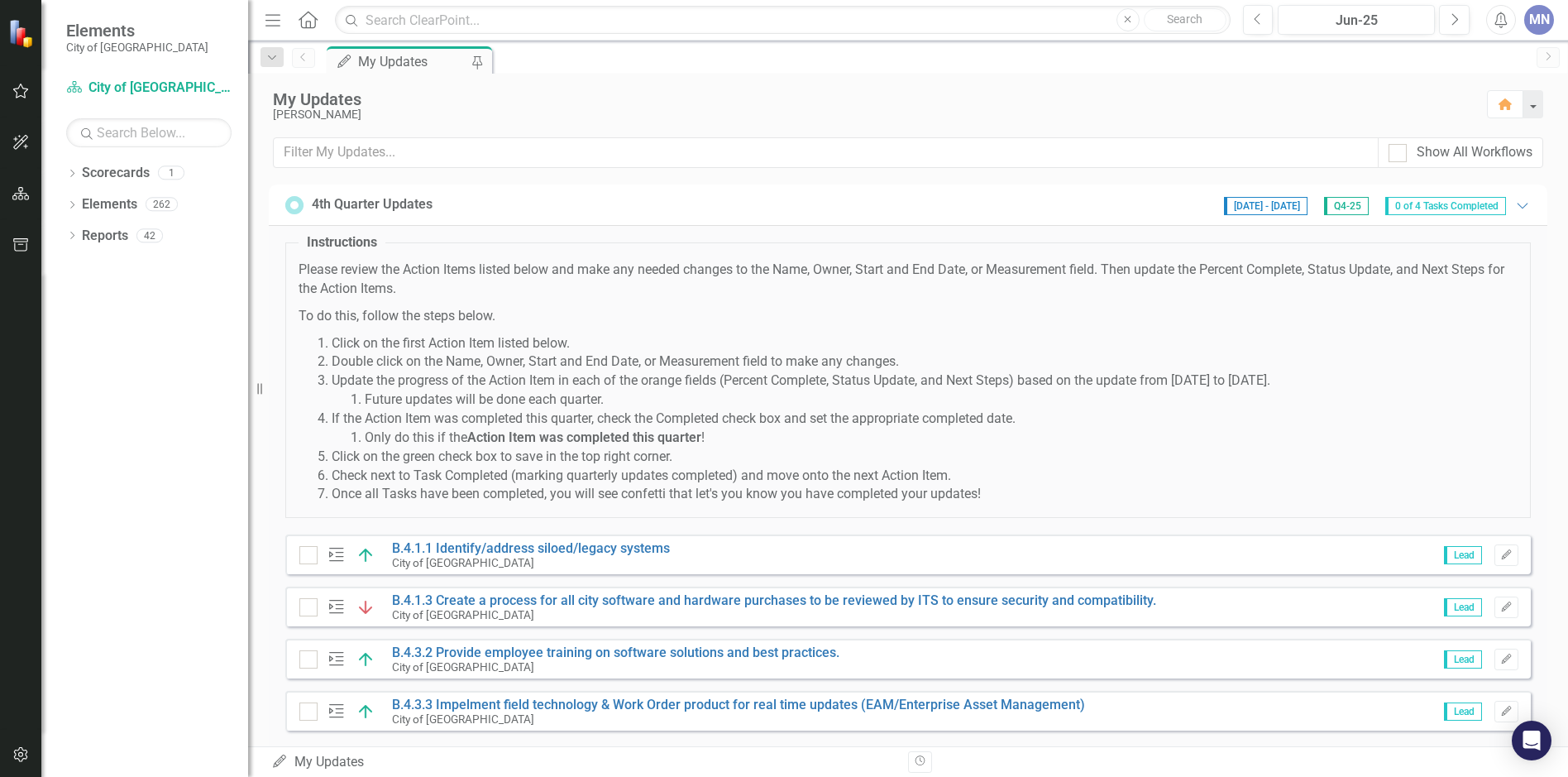
click at [1541, 16] on div "MN" at bounding box center [1539, 20] width 30 height 30
click at [798, 97] on div "My Updates" at bounding box center [872, 99] width 1198 height 18
click at [75, 175] on icon "Dropdown" at bounding box center [71, 175] width 11 height 9
click at [74, 233] on icon "Dropdown" at bounding box center [71, 237] width 11 height 9
click at [72, 233] on icon "Dropdown" at bounding box center [69, 234] width 9 height 11
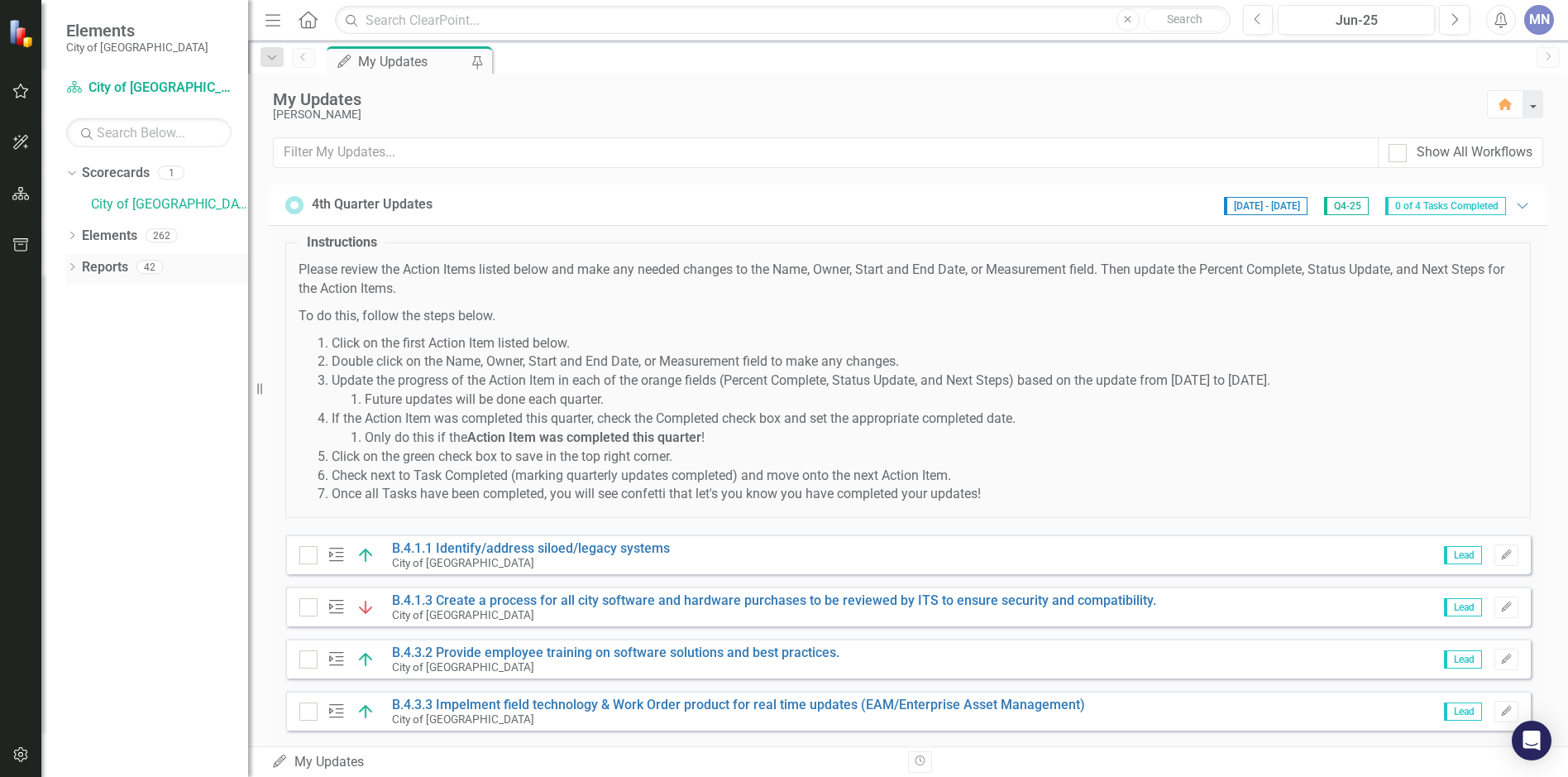
click at [75, 269] on icon "Dropdown" at bounding box center [71, 269] width 11 height 9
